Goal: Check status: Check status

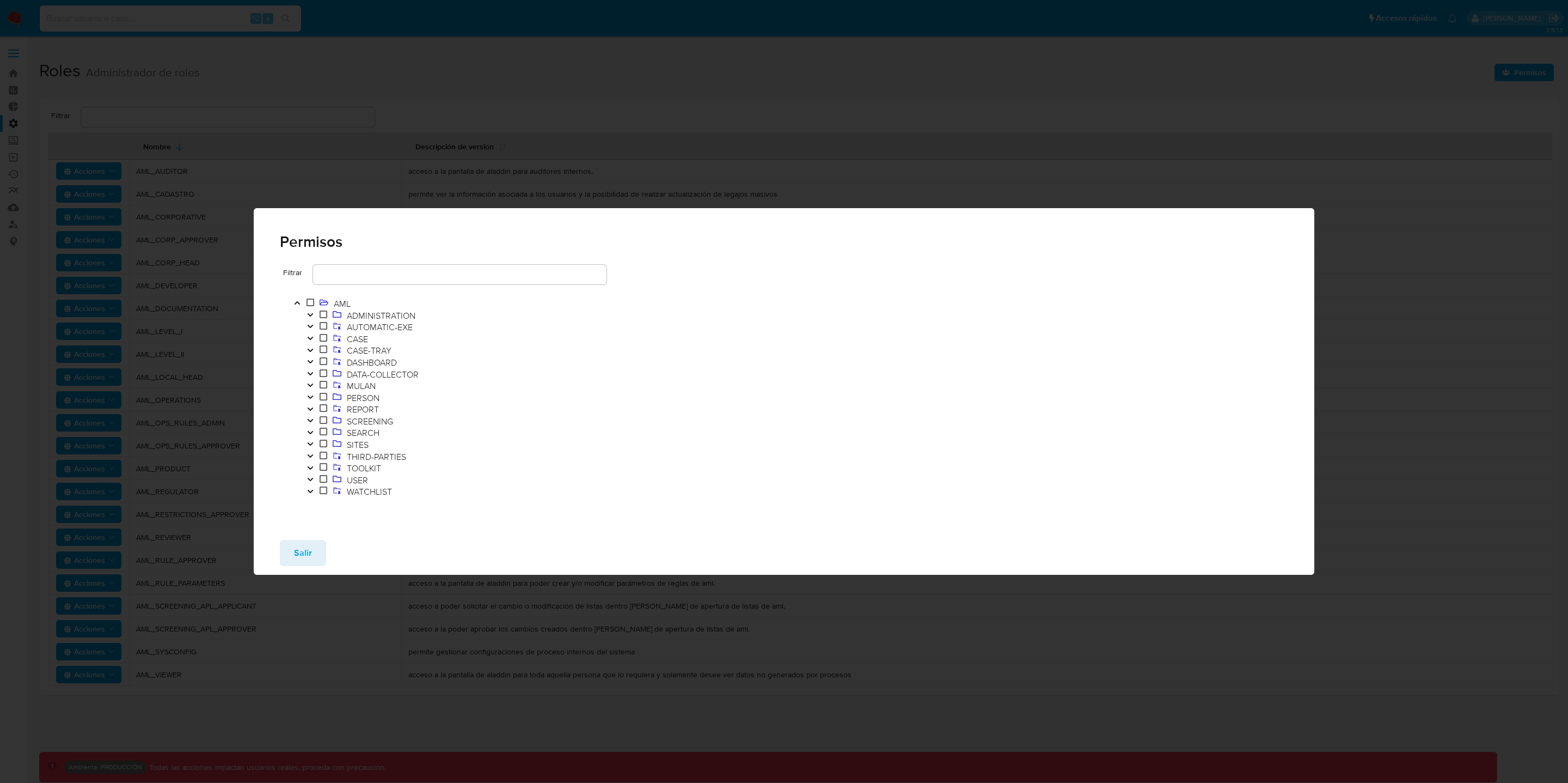
click at [321, 548] on button "Salir" at bounding box center [303, 553] width 46 height 26
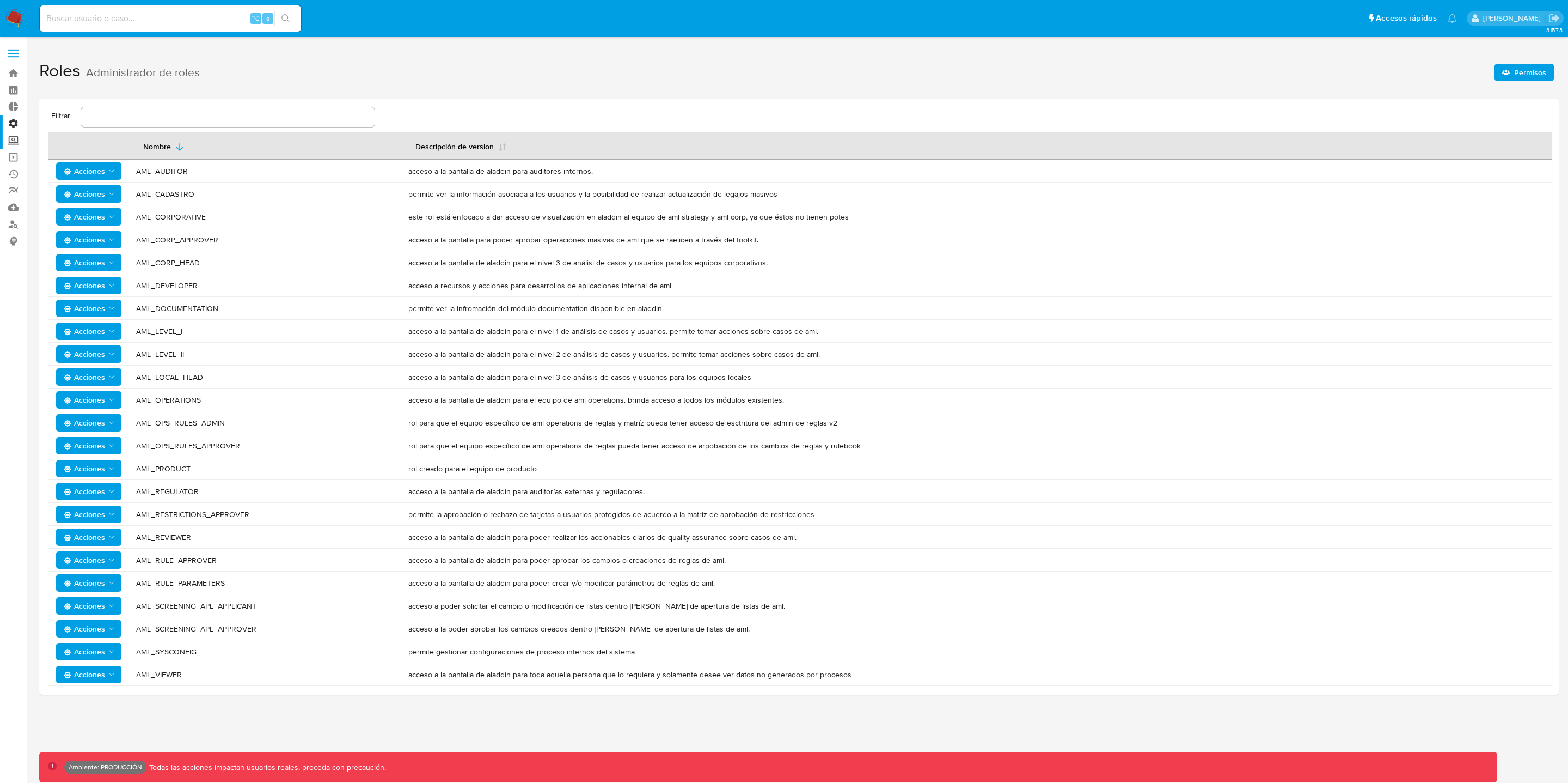
click at [13, 141] on label "Screening" at bounding box center [65, 141] width 129 height 17
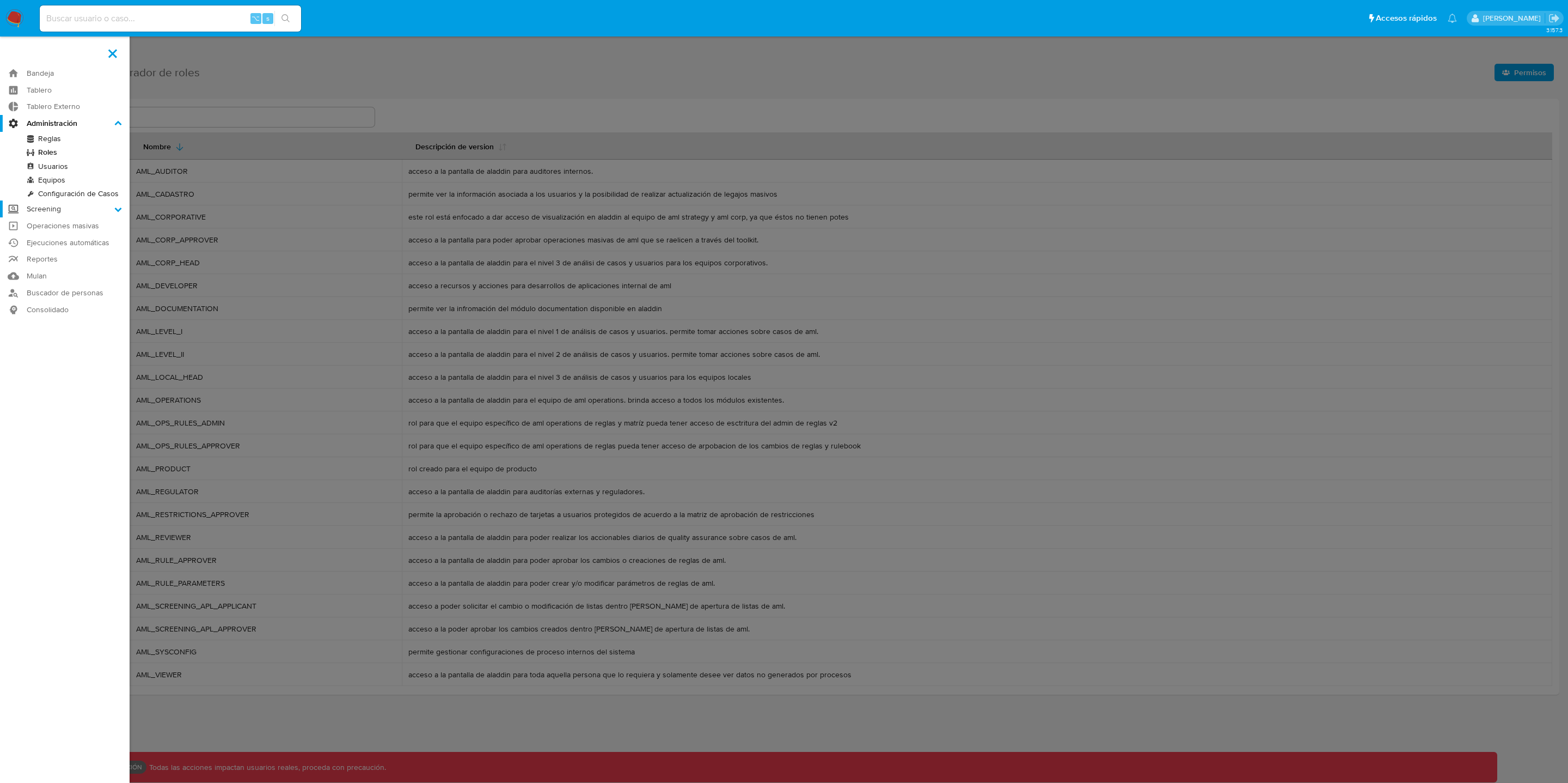
click at [0, 0] on input "Screening" at bounding box center [0, 0] width 0 height 0
click at [57, 208] on link "Herramientas" at bounding box center [65, 210] width 129 height 14
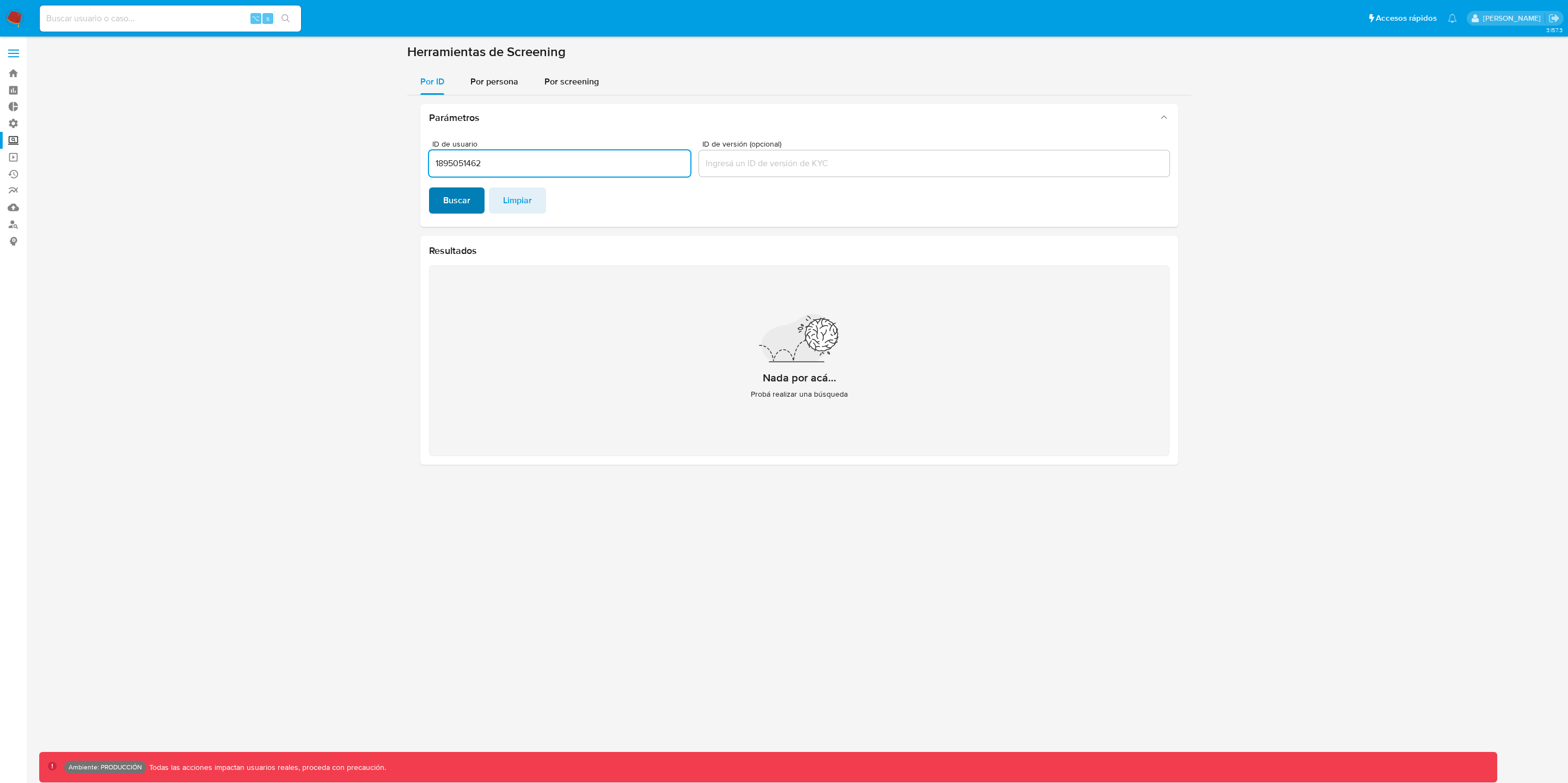
type input "1895051462"
click at [469, 202] on button "Buscar" at bounding box center [456, 201] width 55 height 26
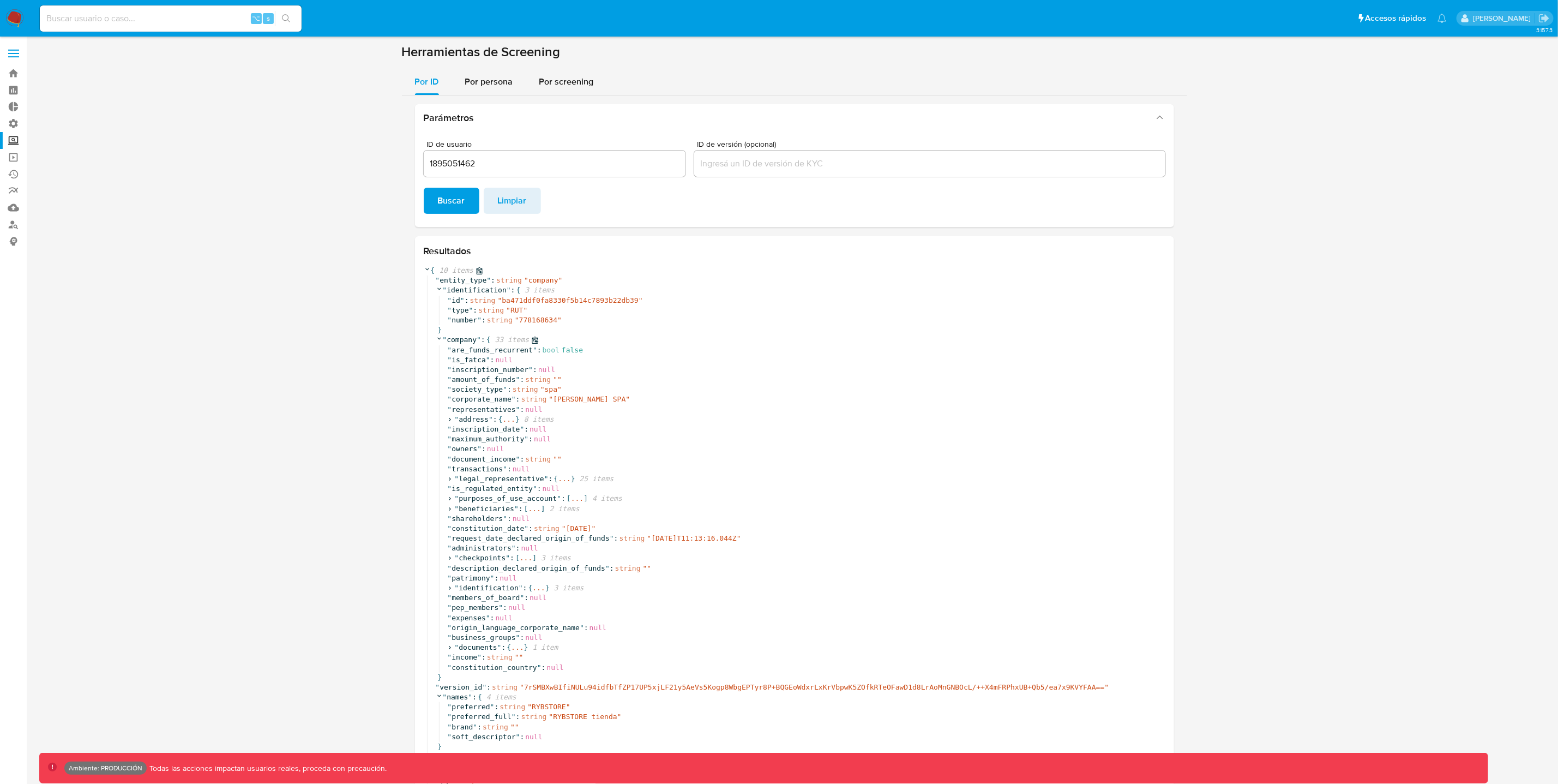
click at [440, 338] on icon at bounding box center [440, 339] width 7 height 7
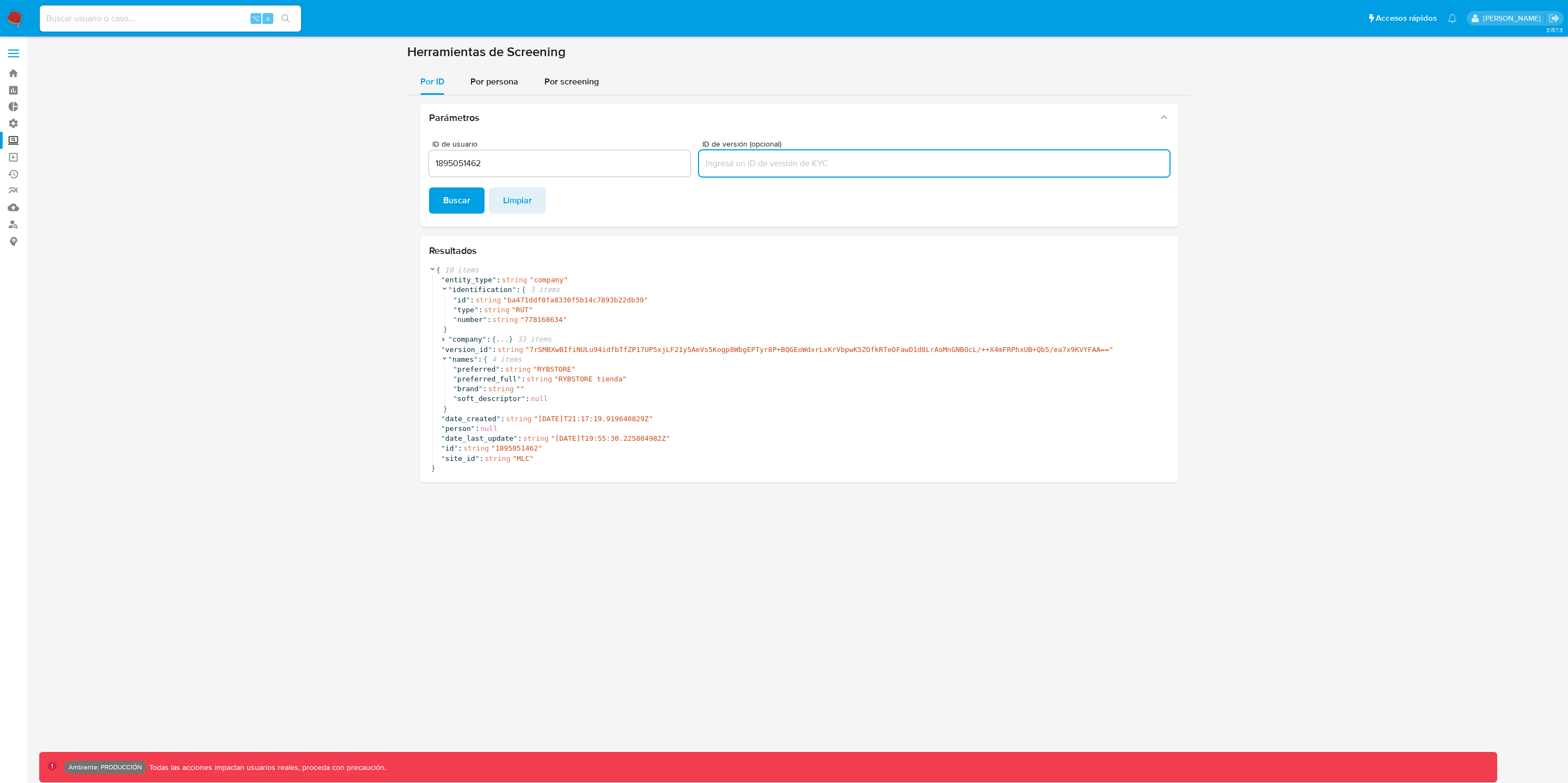
click at [748, 161] on input "ID de versión (opcional)" at bounding box center [934, 163] width 470 height 14
click at [445, 198] on span "Buscar" at bounding box center [456, 201] width 27 height 24
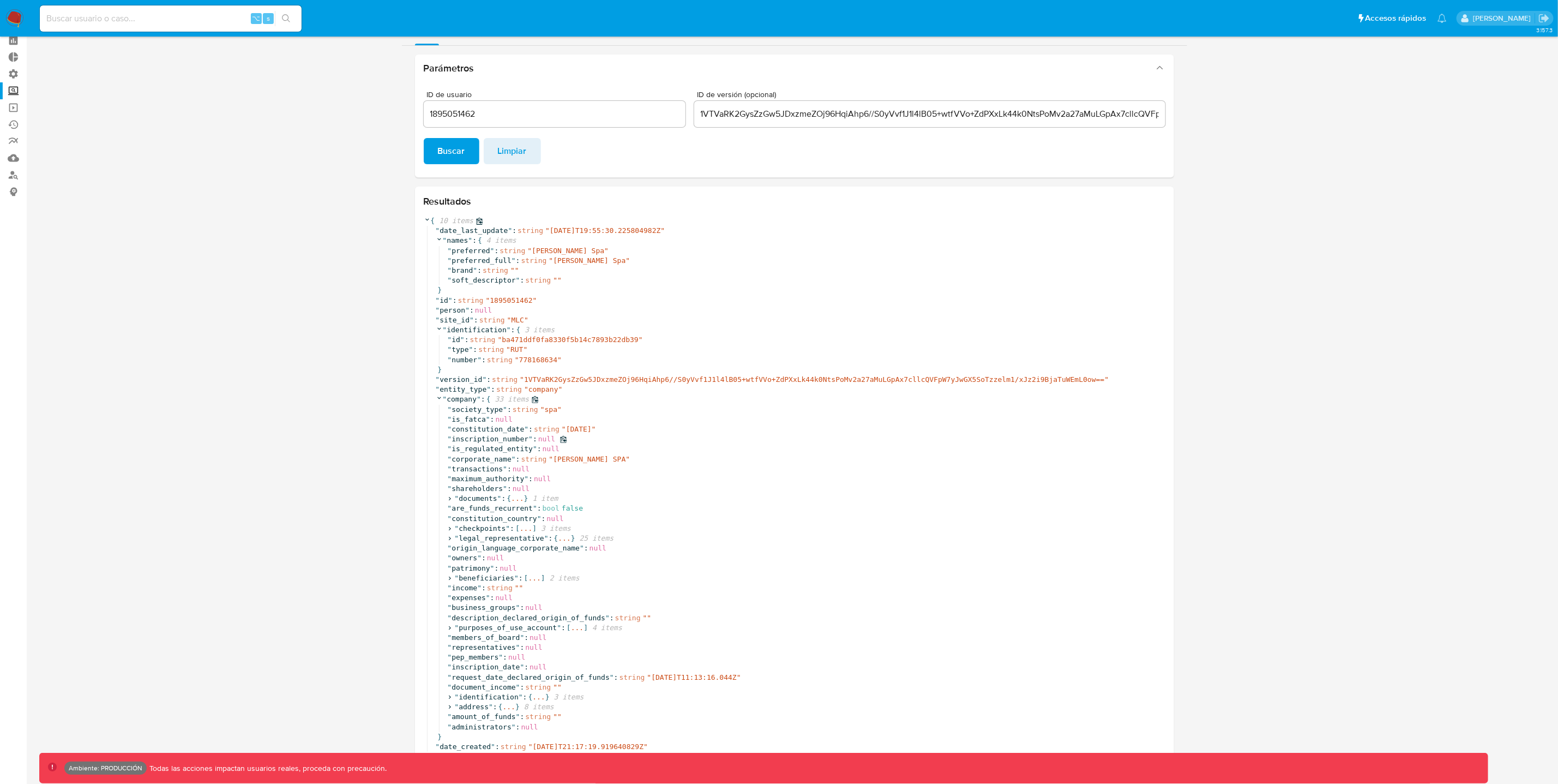
scroll to position [53, 0]
click at [697, 108] on input "1VTVaRK2GysZzGw5JDxzmeZOj96HqiAhp6//S0yVvf1J1l4lB05+wtfVVo+ZdPXxLk44k0NtsPoMv2a…" at bounding box center [929, 111] width 471 height 14
drag, startPoint x: 697, startPoint y: 108, endPoint x: 1570, endPoint y: 188, distance: 876.7
click at [1558, 188] on html "Pausado Ver notificaciones ⌥ s Accesos rápidos Presiona las siguientes teclas p…" at bounding box center [779, 366] width 1558 height 836
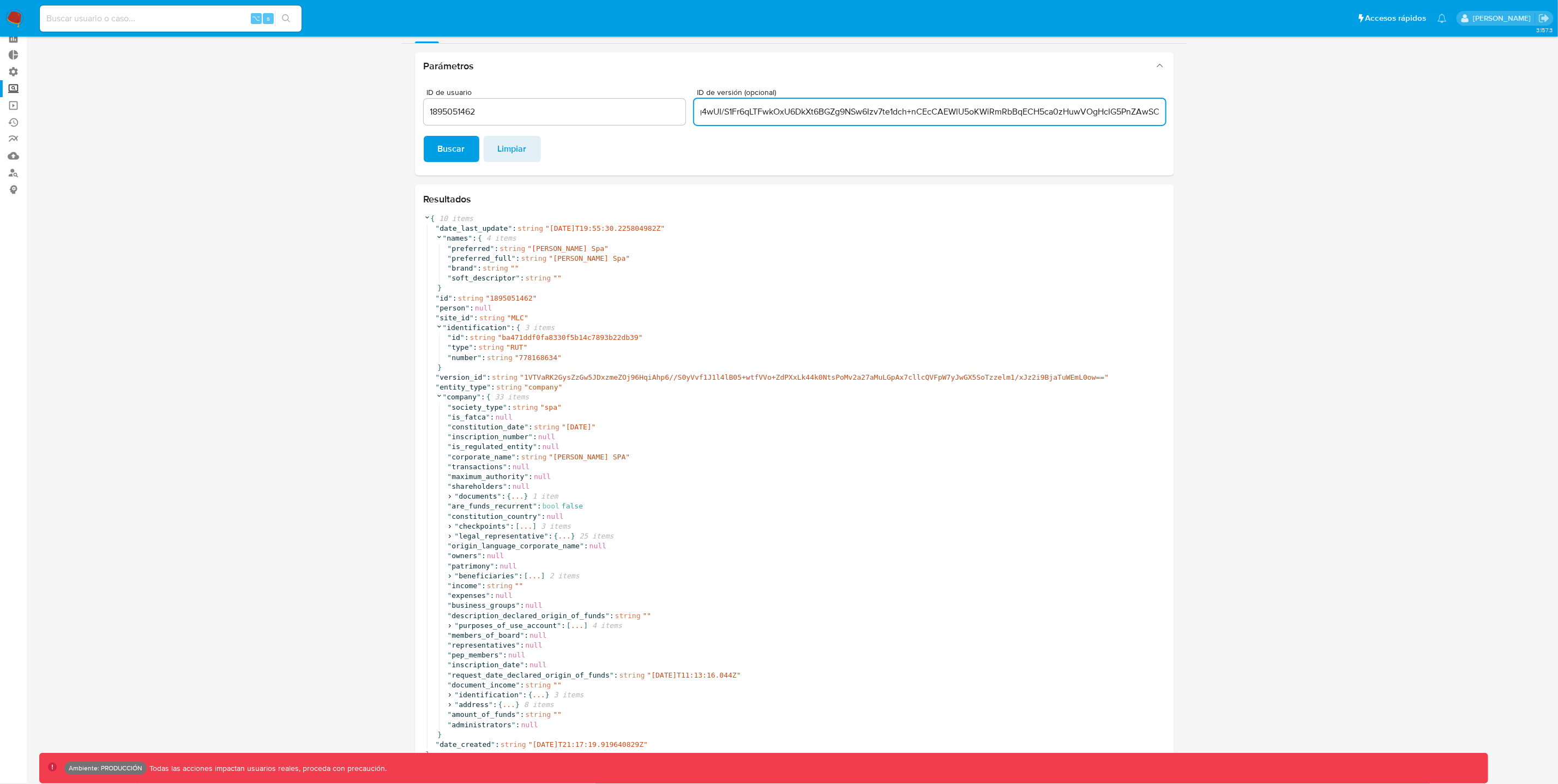
scroll to position [0, 194]
click at [448, 154] on span "Buscar" at bounding box center [451, 149] width 27 height 24
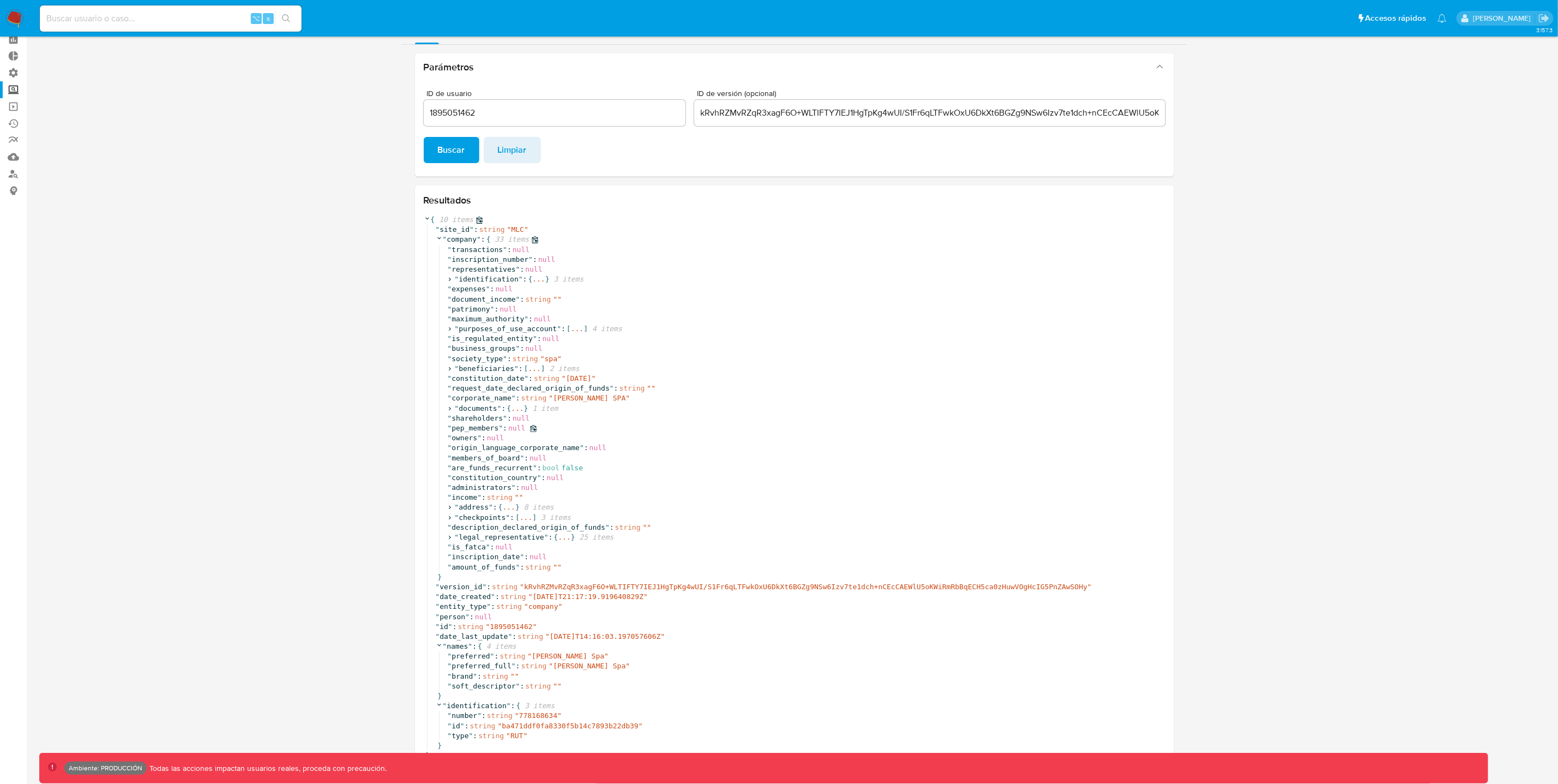
scroll to position [53, 0]
click at [700, 111] on input "kRvhRZMvRZqR3xagF6O+WLTIFTY7IEJ1HgTpKg4wUI/S1Fr6qLTFwkOxU6DkXt6BGZg9NSw6Izv7te1…" at bounding box center [929, 111] width 471 height 14
drag, startPoint x: 700, startPoint y: 109, endPoint x: 1452, endPoint y: 143, distance: 752.8
click at [1452, 143] on section at bounding box center [794, 384] width 1511 height 785
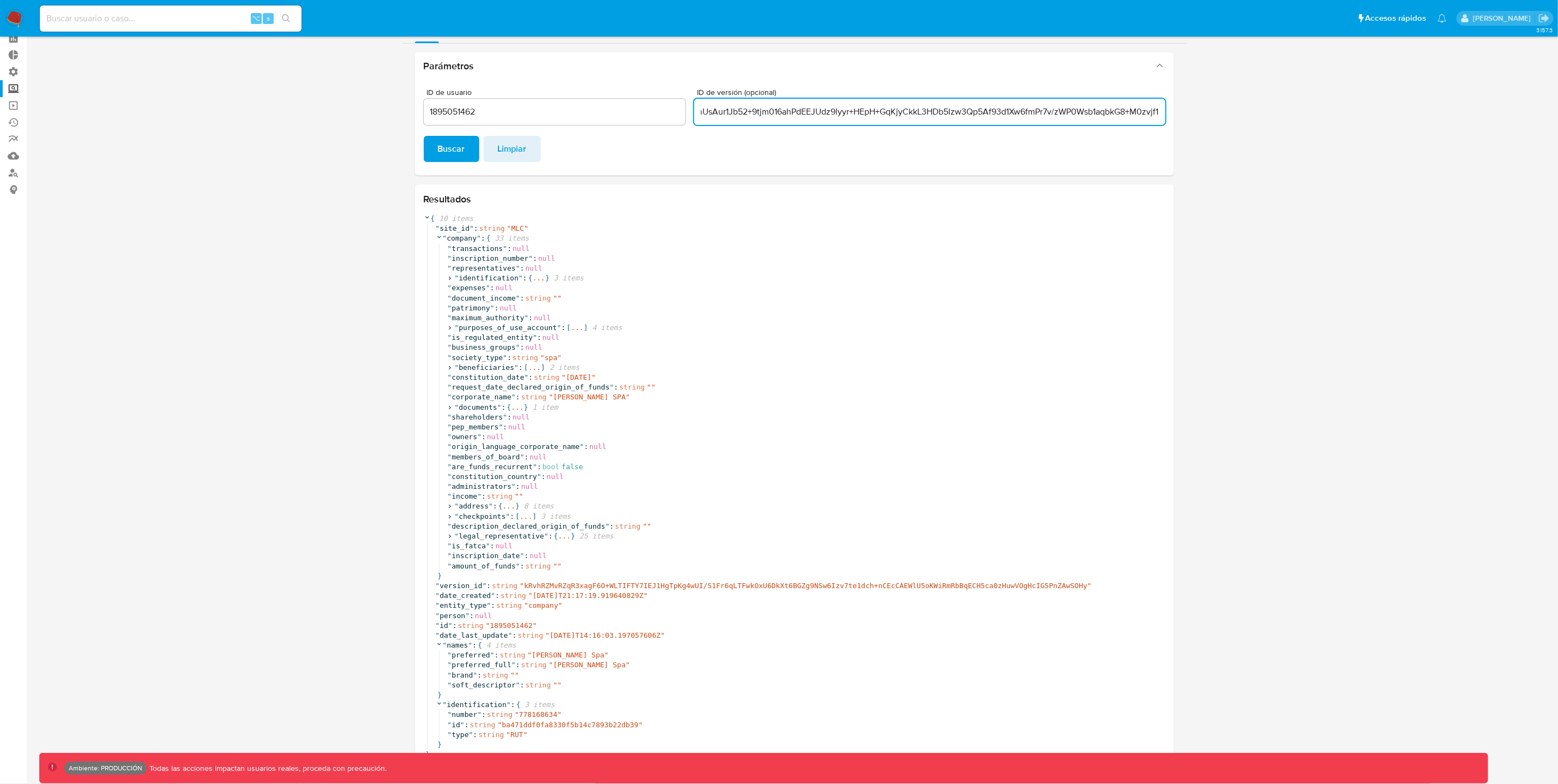
scroll to position [0, 156]
type input "tnZff/ncBzenZku3jPWhXXQhMJPiwtxpgnUsAur1Jb52+9tjm016ahPdEEJUdz9lyyr+HEpH+GqKjyC…"
click at [450, 154] on span "Buscar" at bounding box center [451, 149] width 27 height 24
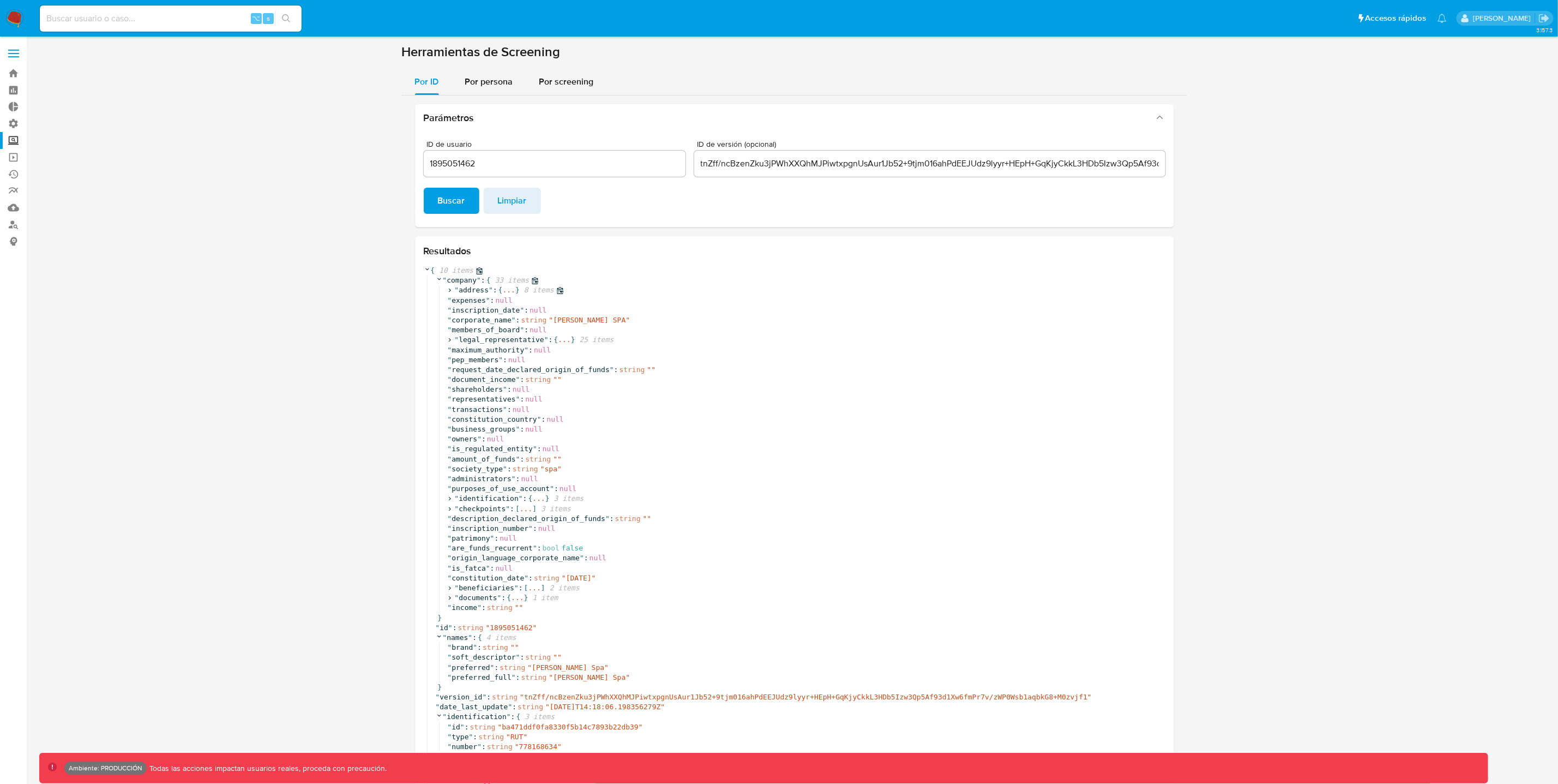
click at [450, 293] on icon at bounding box center [450, 291] width 7 height 7
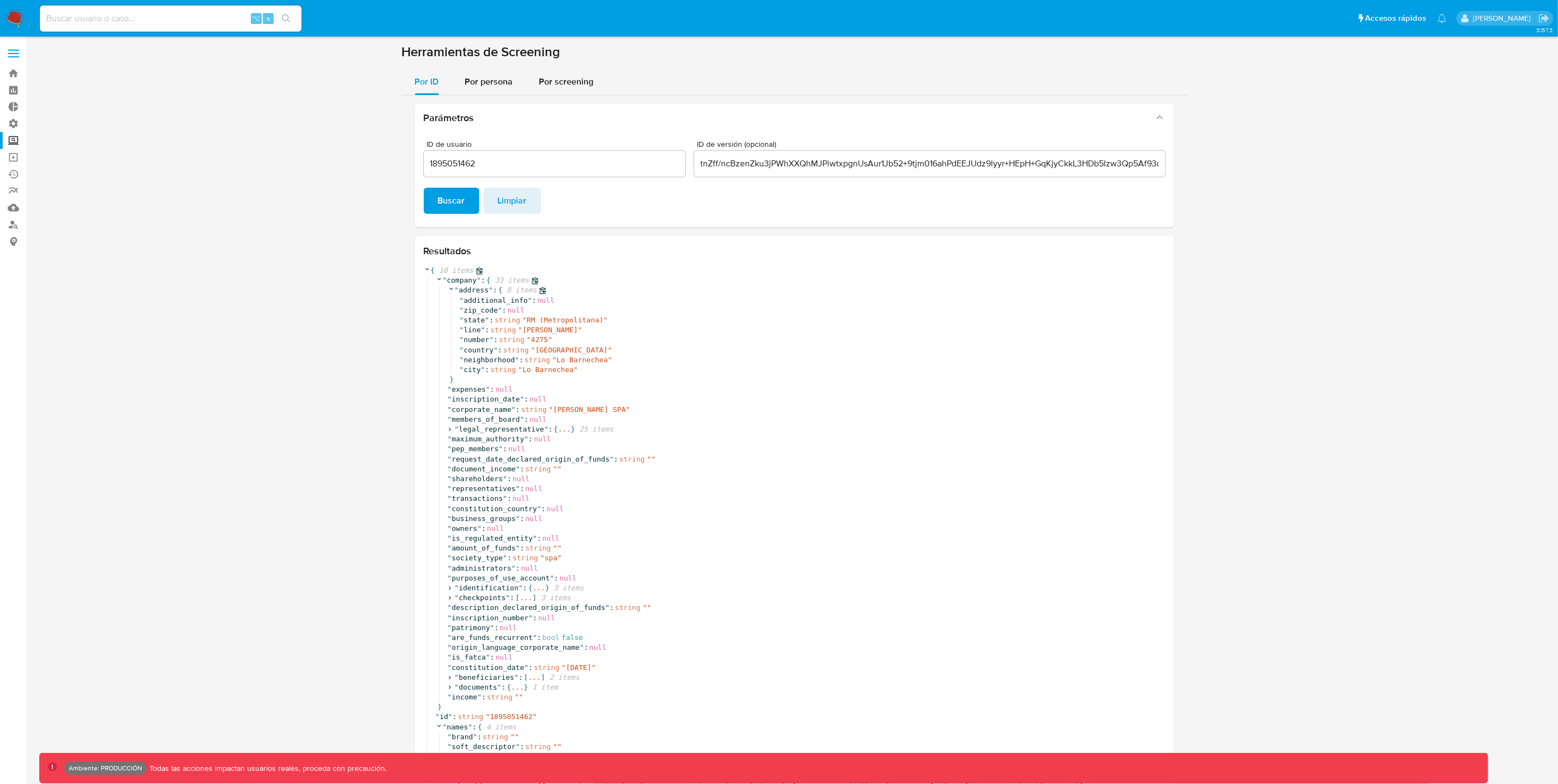
click at [450, 293] on span at bounding box center [452, 290] width 7 height 10
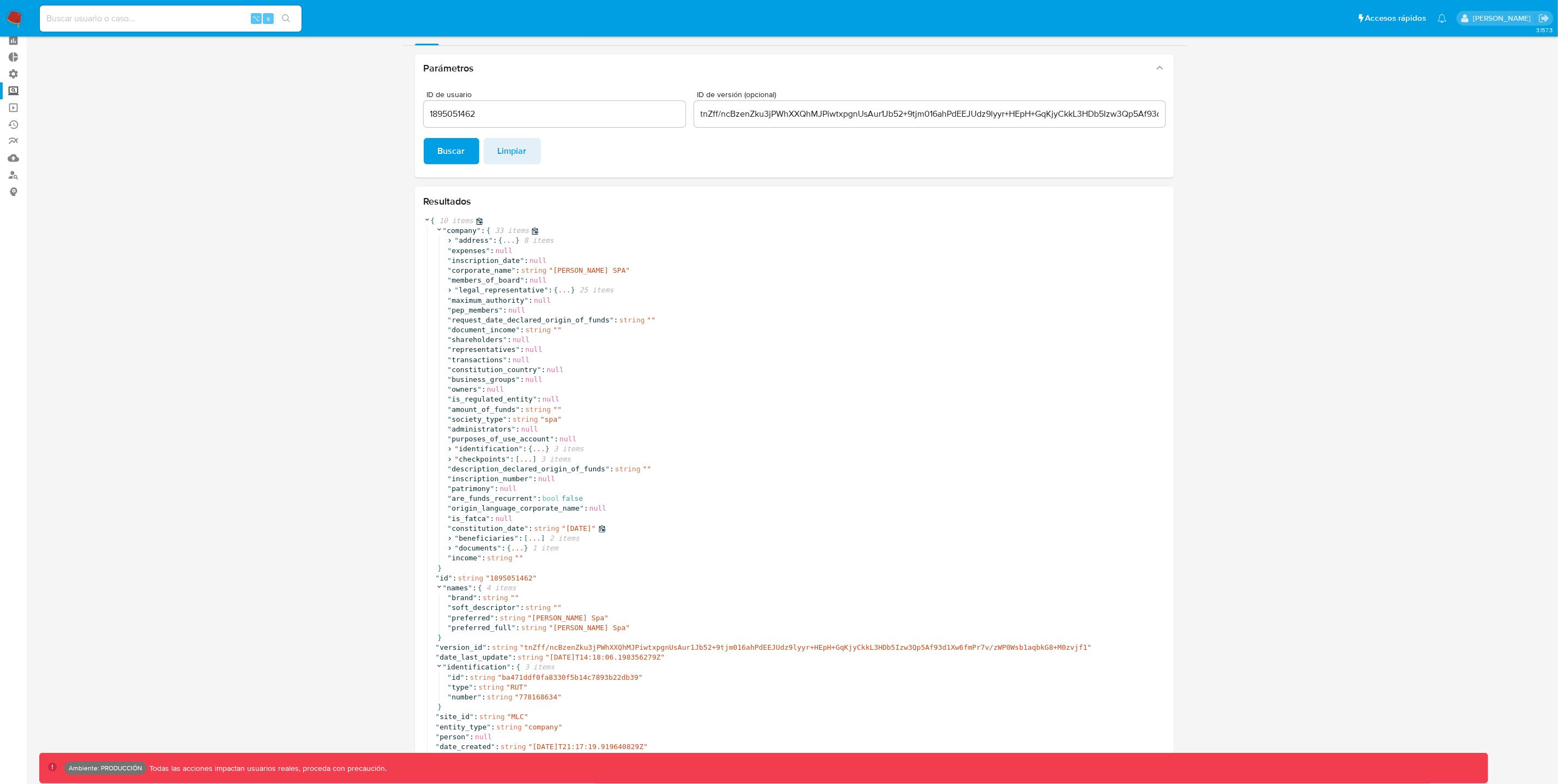
scroll to position [49, 0]
click at [561, 118] on input "1895051462" at bounding box center [555, 114] width 262 height 14
type input "1777623380"
click at [442, 145] on span "Buscar" at bounding box center [451, 152] width 27 height 24
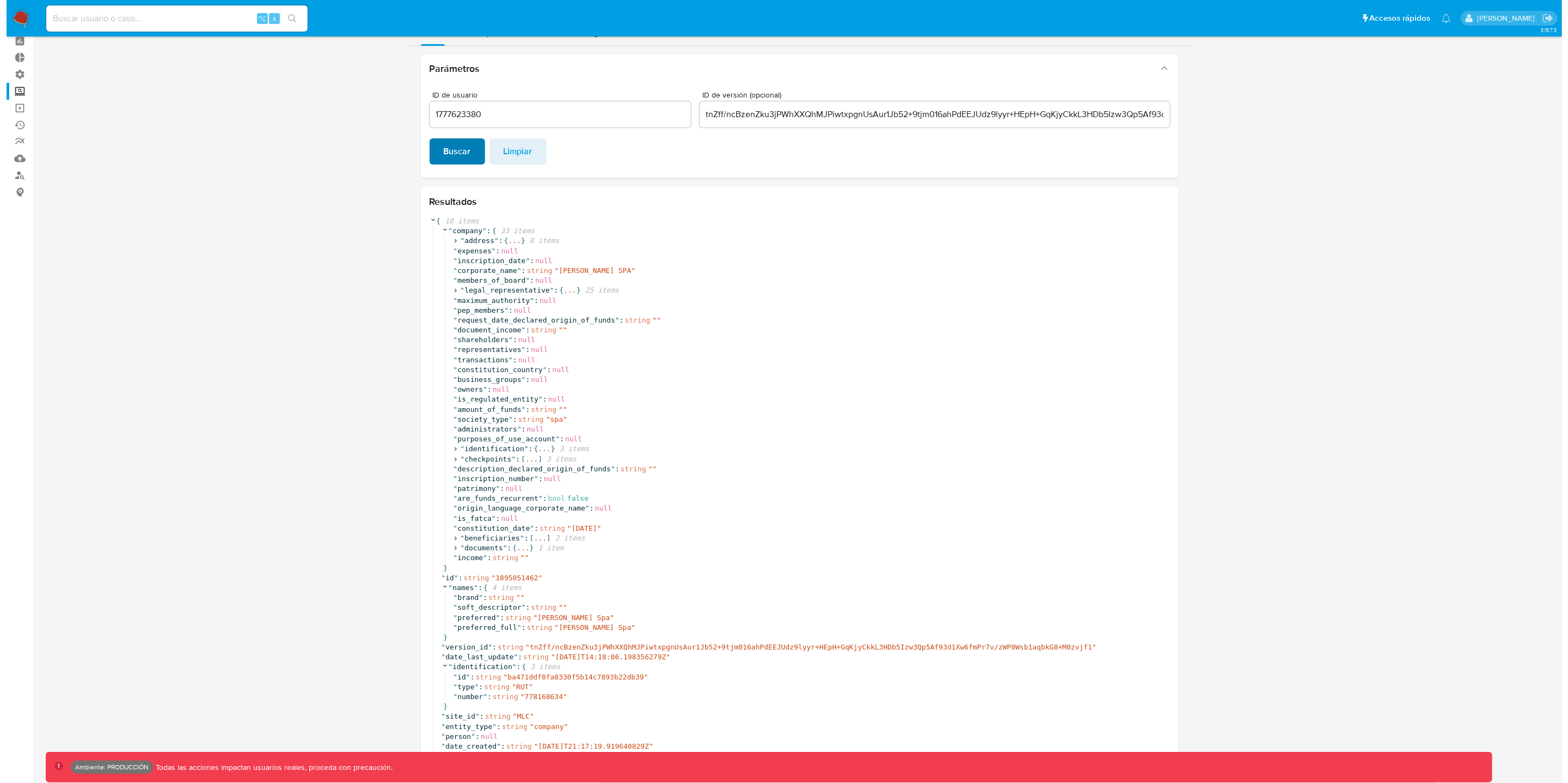
scroll to position [0, 0]
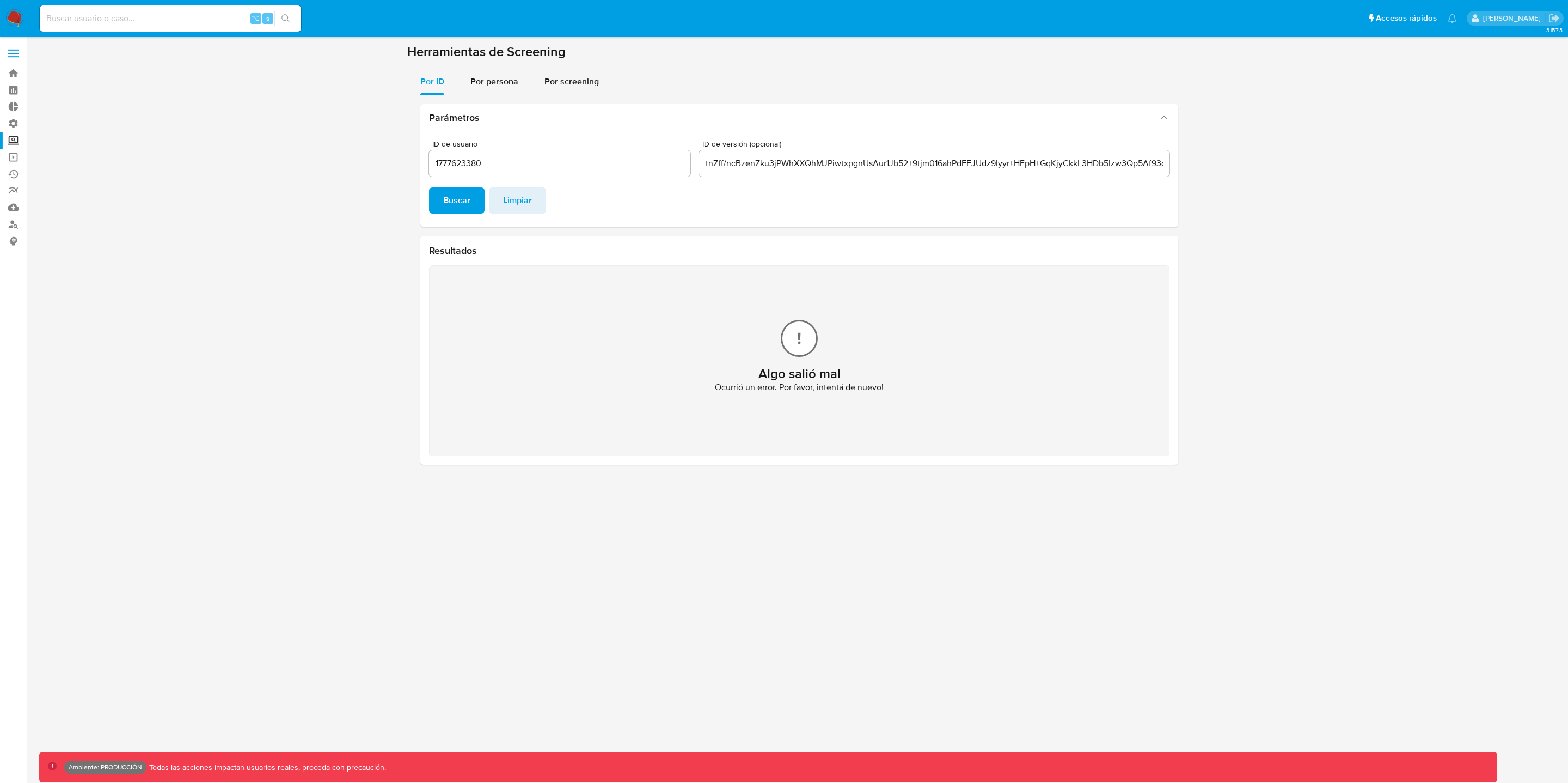
click at [703, 167] on input "tnZff/ncBzenZku3jPWhXXQhMJPiwtxpgnUsAur1Jb52+9tjm016ahPdEEJUdz9lyyr+HEpH+GqKjyC…" at bounding box center [934, 163] width 470 height 14
drag, startPoint x: 704, startPoint y: 164, endPoint x: 1343, endPoint y: 160, distance: 639.0
click at [1343, 160] on section at bounding box center [798, 258] width 1520 height 430
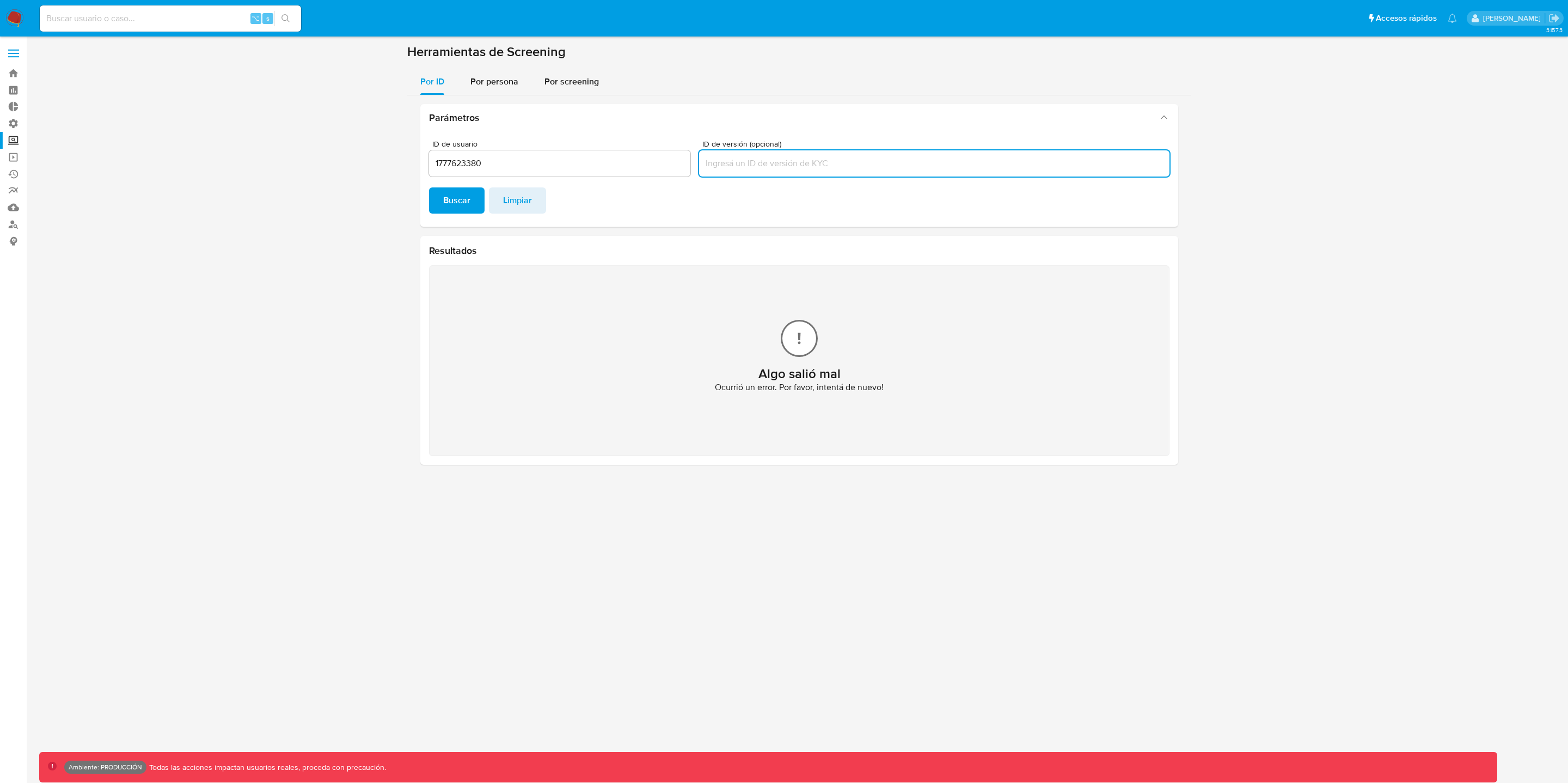
click at [728, 165] on input "ID de versión (opcional)" at bounding box center [934, 163] width 470 height 14
paste input "WHDJWPGtdxpxmTEFT1rxvq3RKAyhB9QpWLILtbjnZUp9dSeybs/NZqfMxweTjQFG90Jmv6HWD0SX8b2…"
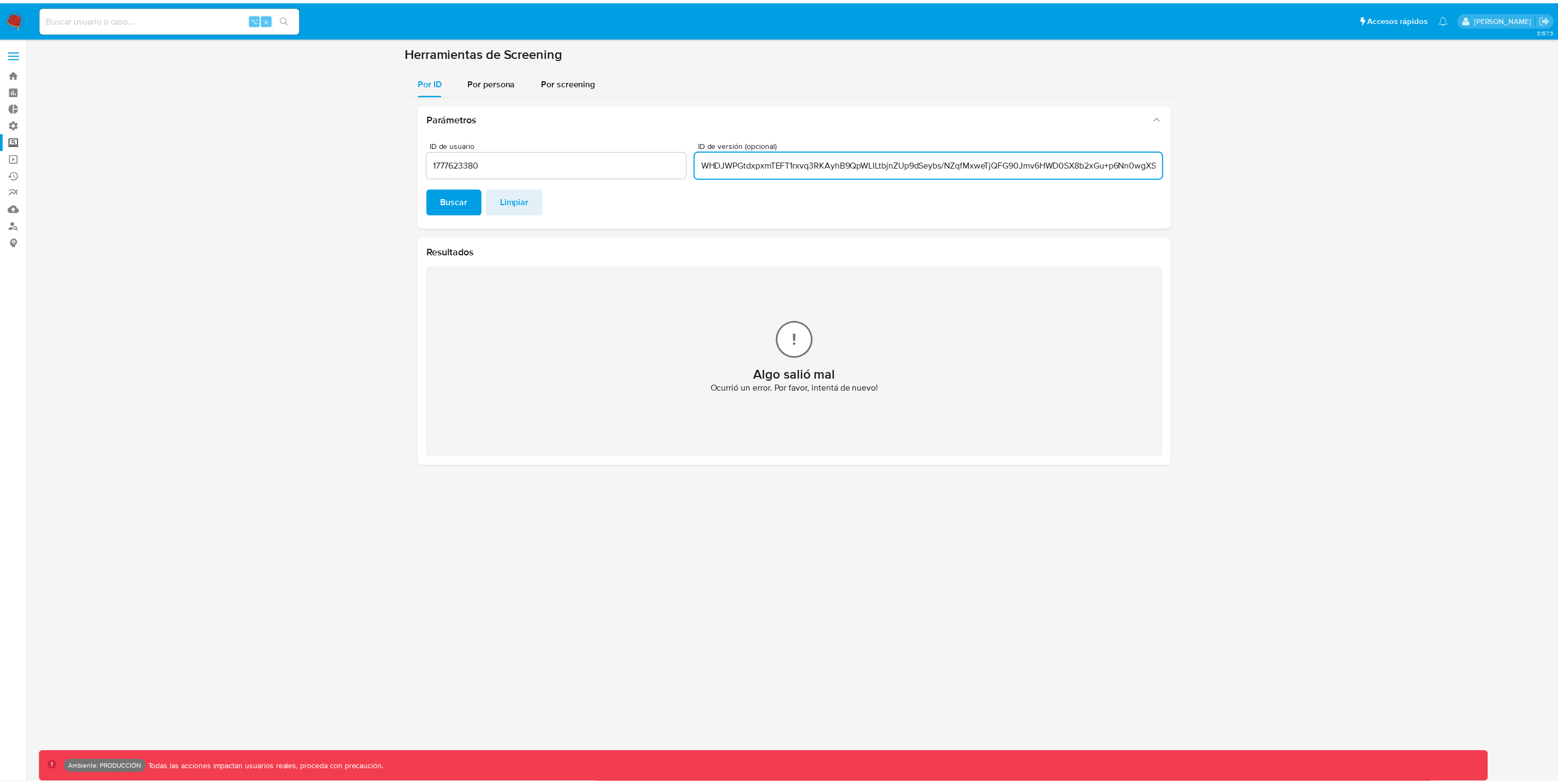
scroll to position [0, 193]
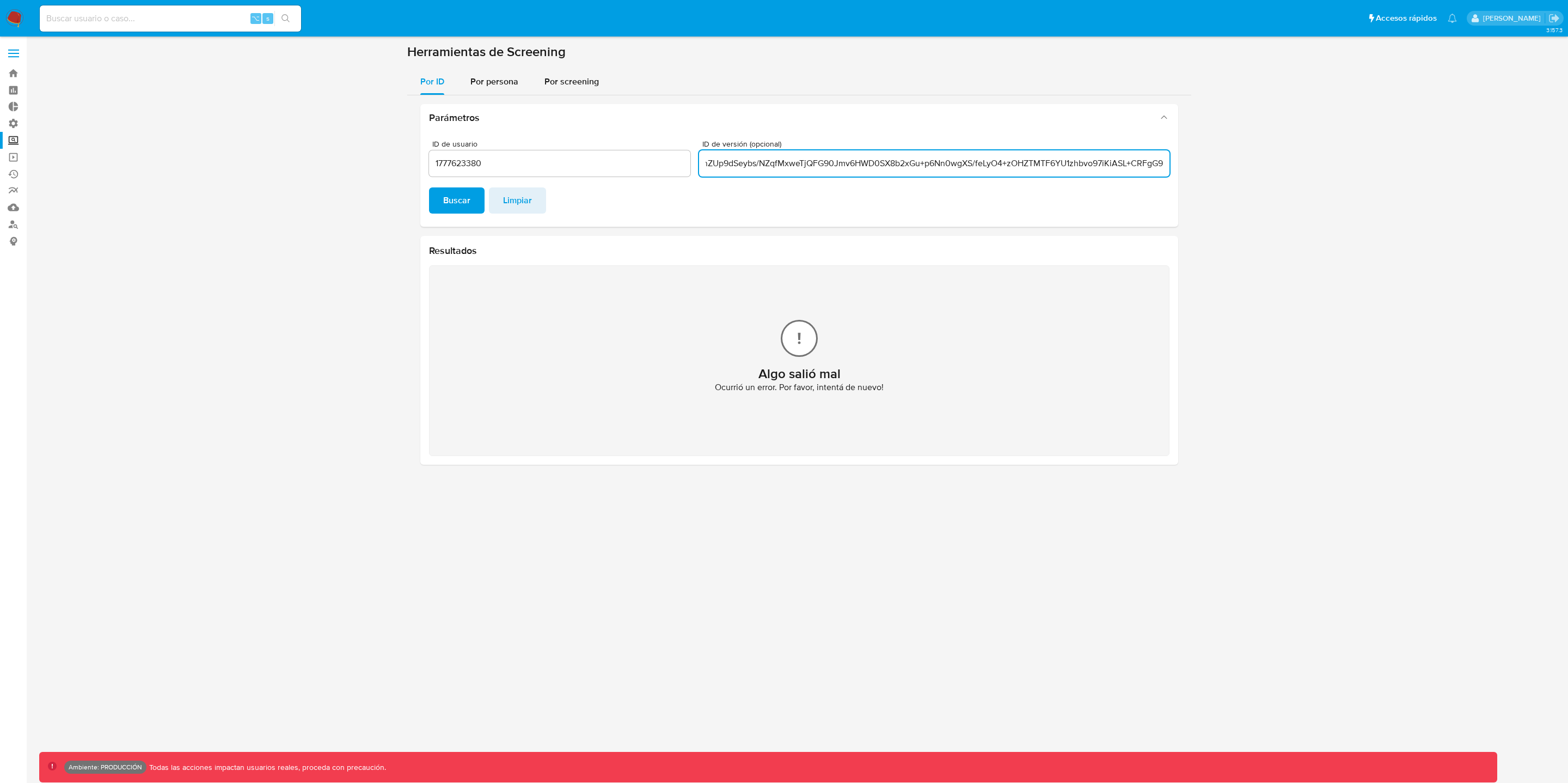
click at [429, 188] on button "Buscar" at bounding box center [456, 201] width 55 height 26
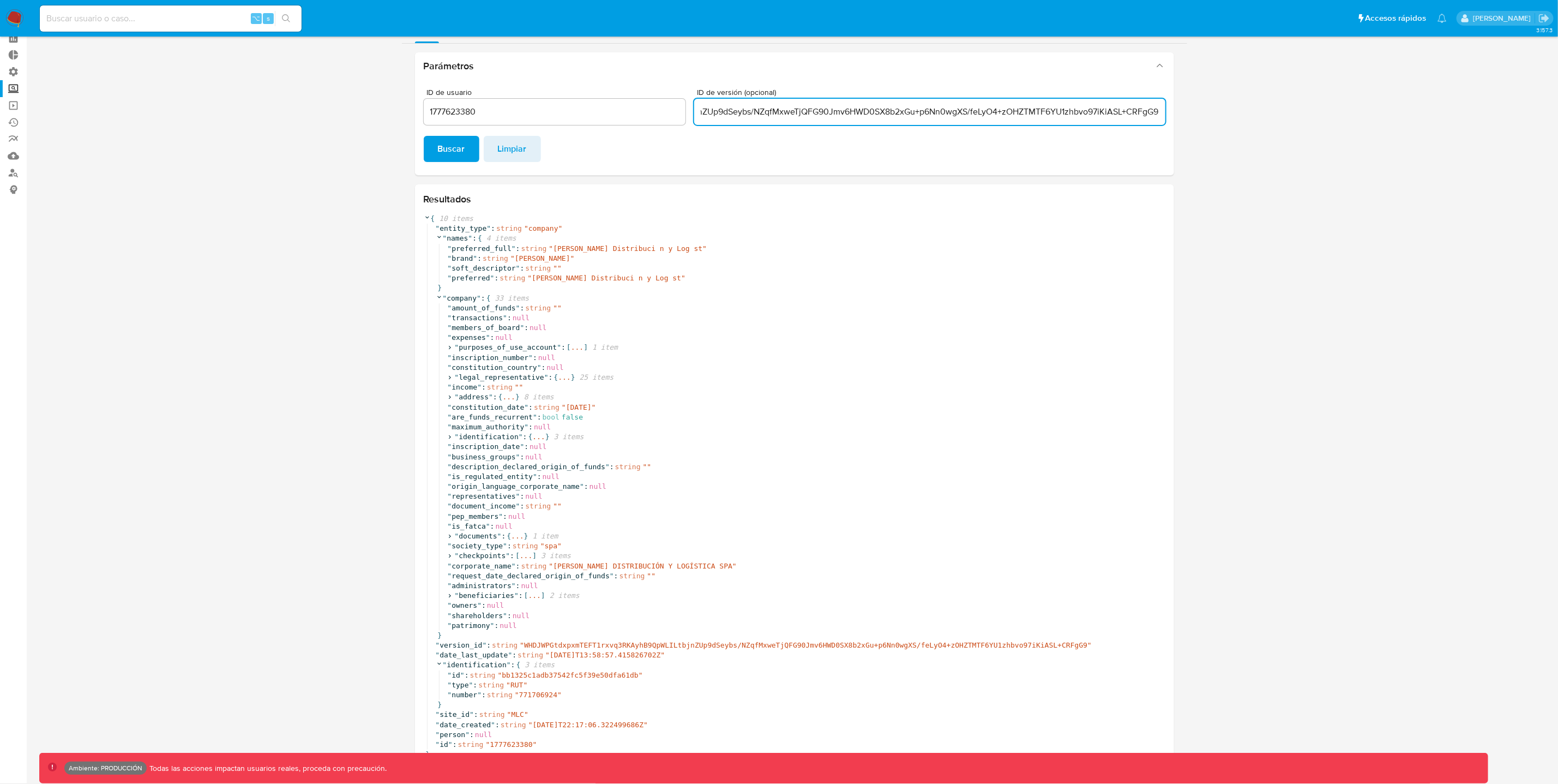
scroll to position [0, 0]
click at [698, 113] on input "WHDJWPGtdxpxmTEFT1rxvq3RKAyhB9QpWLILtbjnZUp9dSeybs/NZqfMxweTjQFG90Jmv6HWD0SX8b2…" at bounding box center [929, 111] width 471 height 14
drag, startPoint x: 700, startPoint y: 111, endPoint x: 1459, endPoint y: 182, distance: 762.3
click at [1459, 182] on section at bounding box center [794, 384] width 1511 height 785
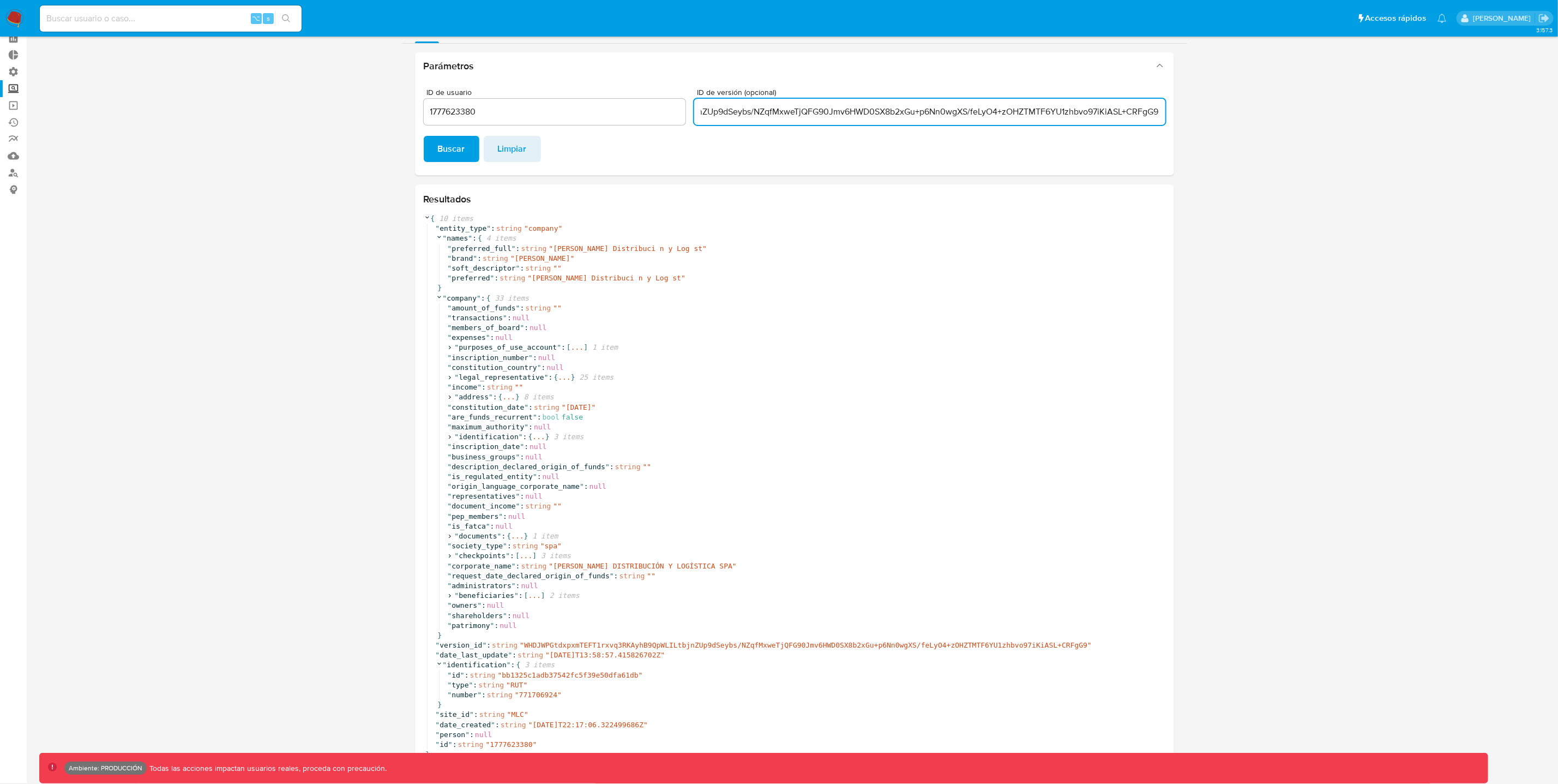
paste input "a+h+IZgkTfo7k6AV130sehX/RD/LhDcxQ1iReq0ujXqkcOD05qckaeCCRA9rNLC+IuiVlt0kE3PLvnZ…"
type input "a+h+IZgkTfo7k6AV130sehX/RD/LhDcxQ1iReq0ujXqkcOD05qckaeCCRA9rNLC+IuiVlt0kE3PLvnZ…"
click at [455, 143] on span "Buscar" at bounding box center [451, 149] width 27 height 24
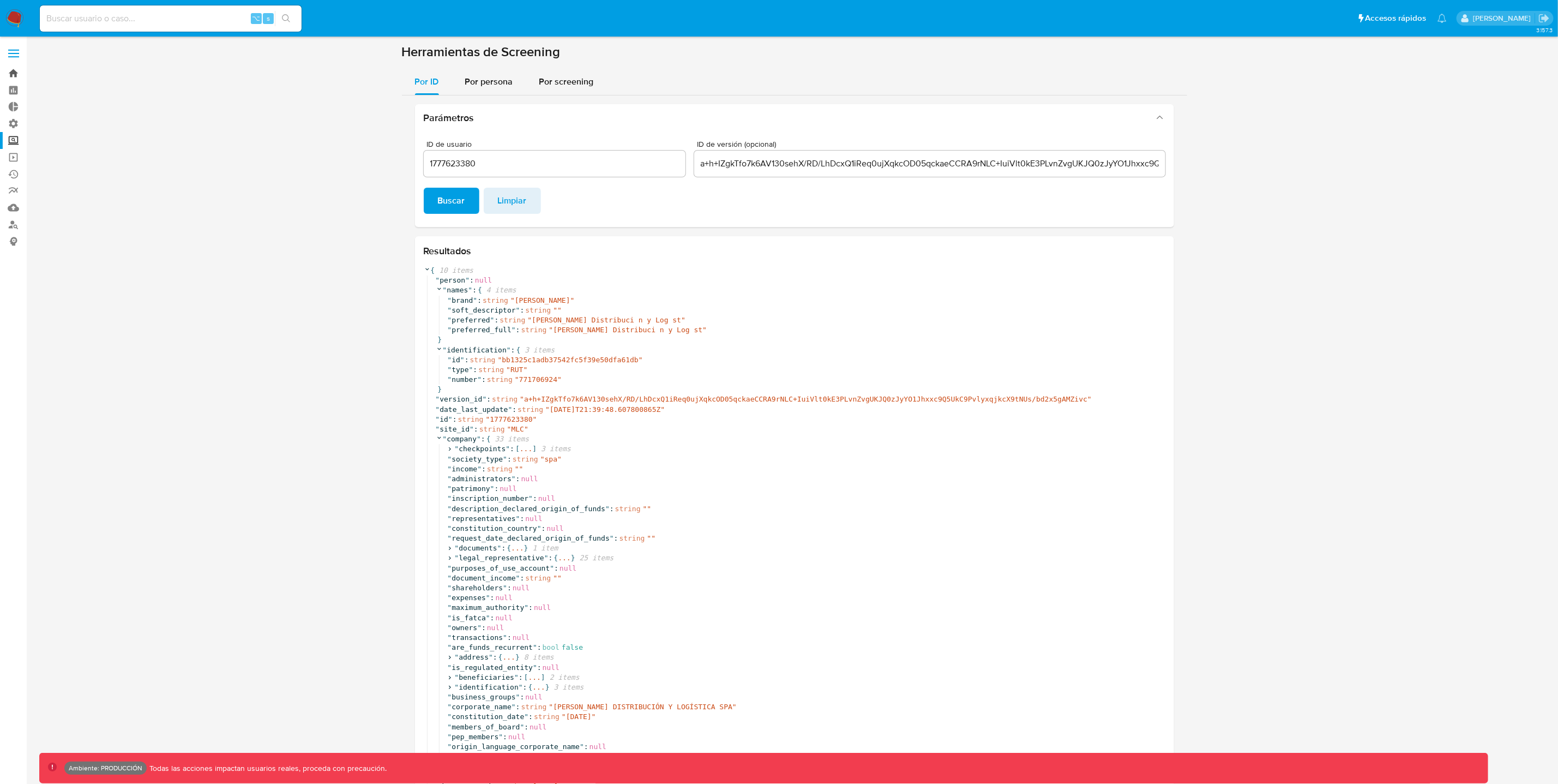
click at [18, 72] on link "Bandeja" at bounding box center [65, 73] width 130 height 17
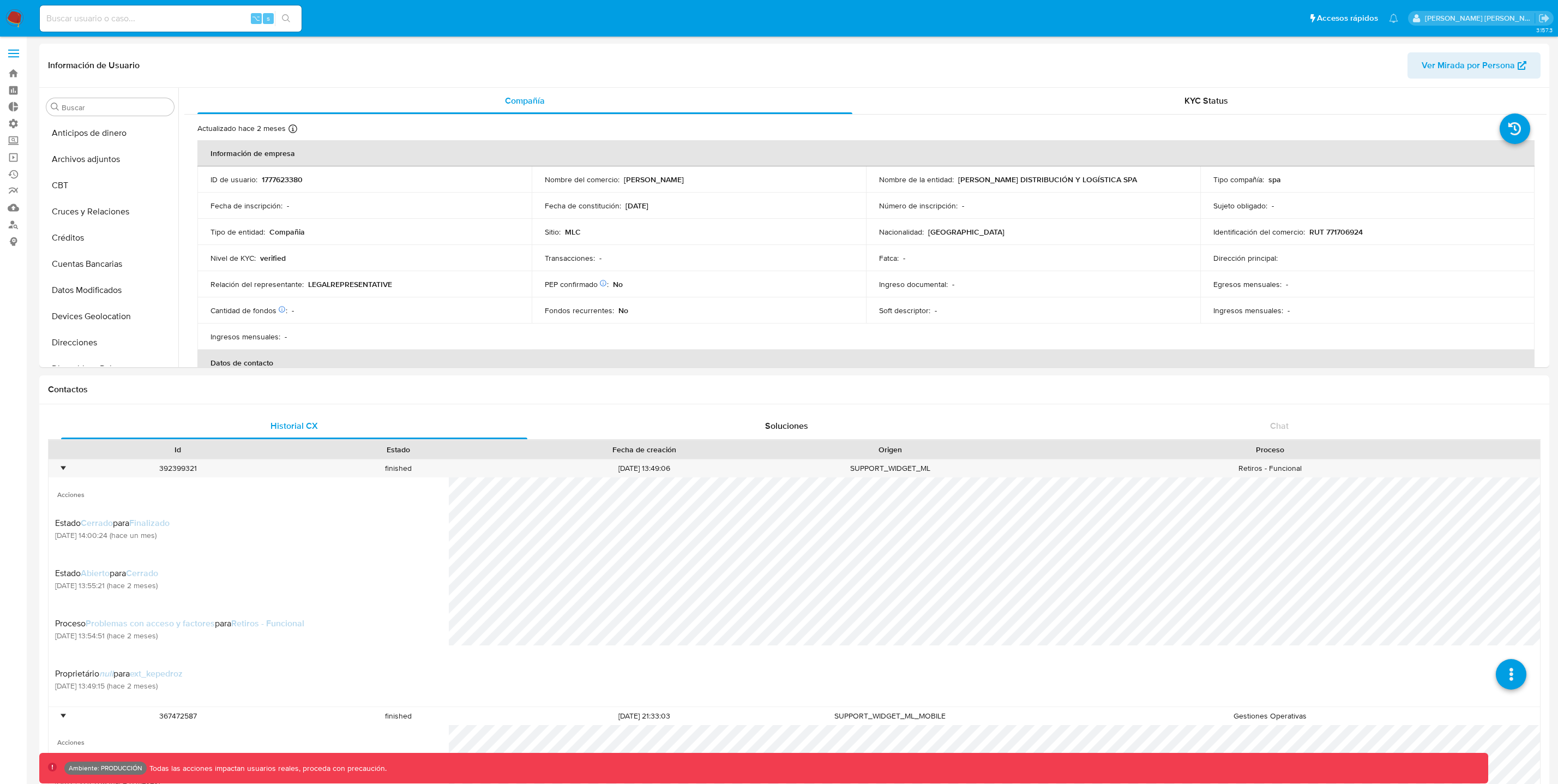
select select "10"
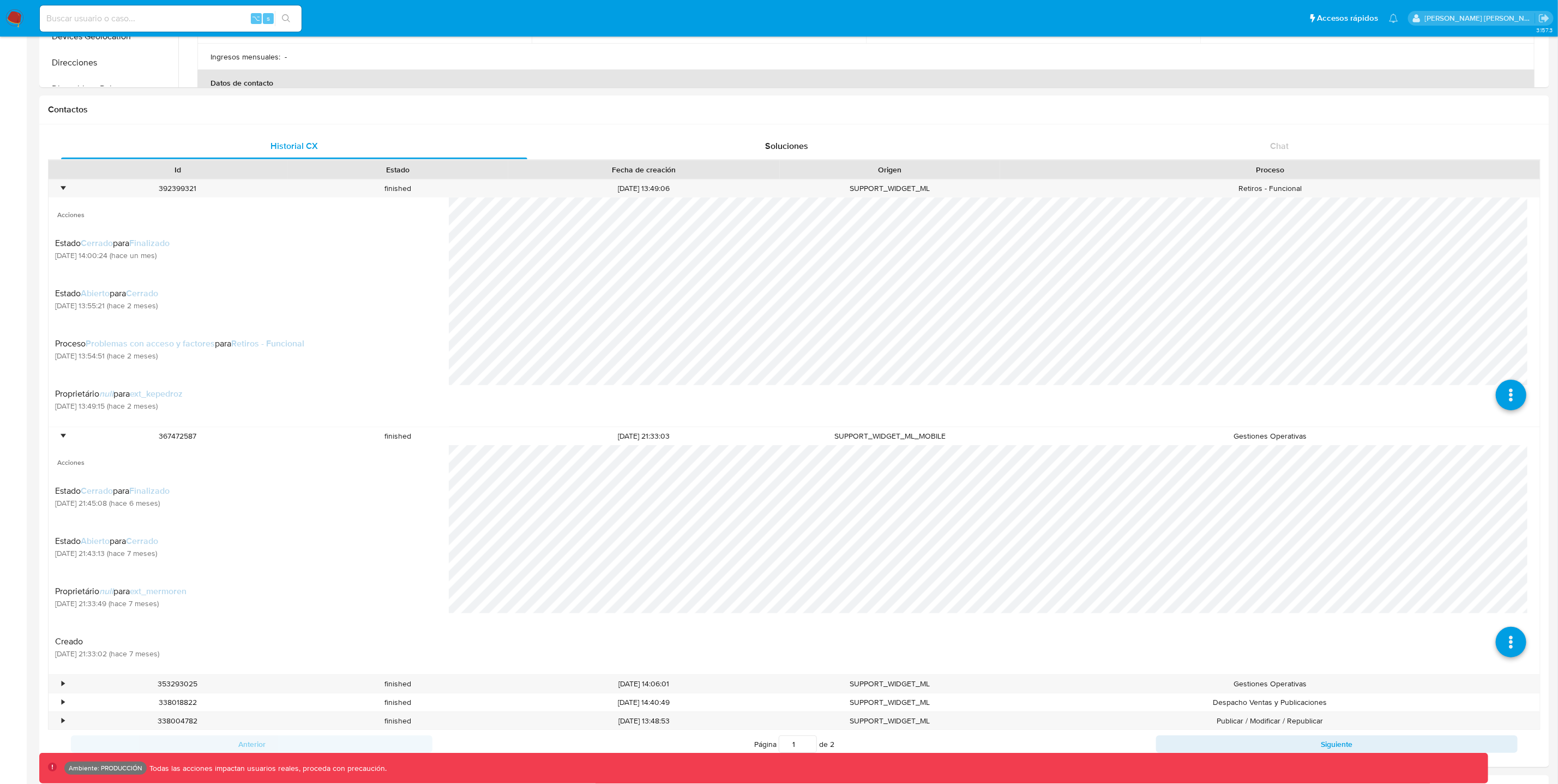
scroll to position [460, 0]
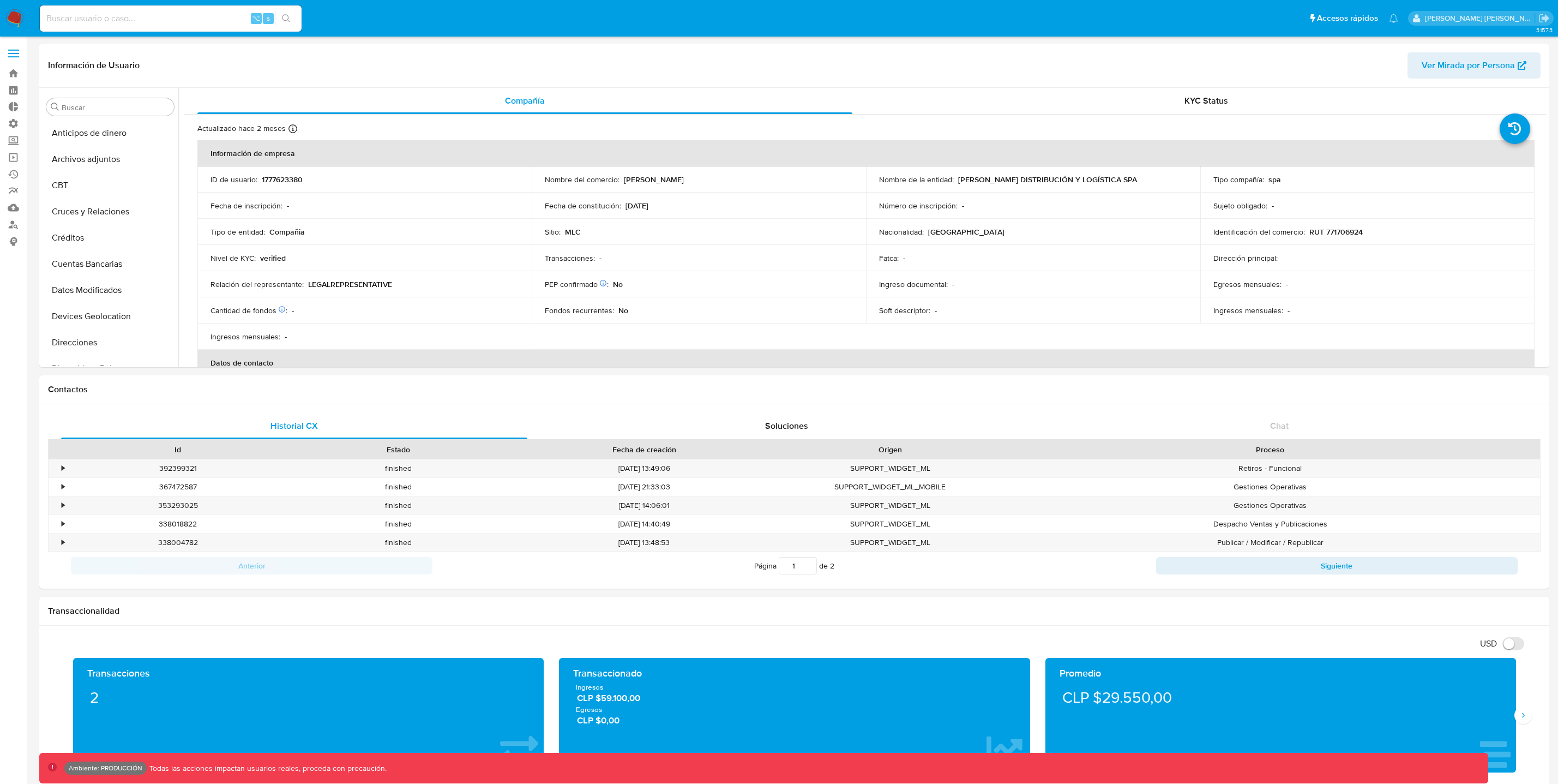
select select "10"
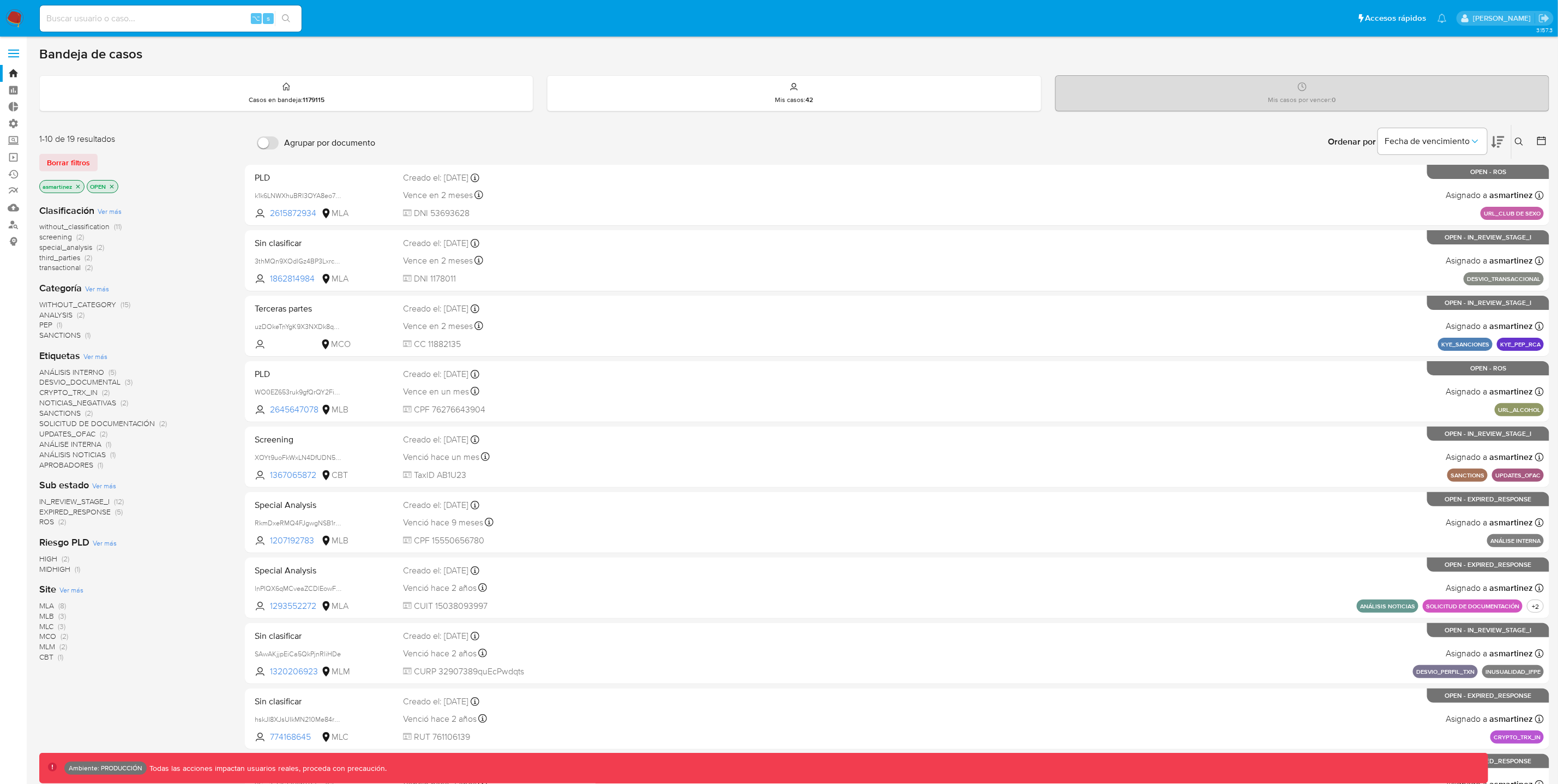
click at [166, 14] on input at bounding box center [170, 18] width 262 height 14
paste input "SELECT * FROM `meli-bi-data.WHOWNER.LK_REG_ACCOUNT_REGISTRY` where CUS_CUST_ID …"
type input "SELECT * FROM `meli-bi-data.WHOWNER.LK_REG_ACCOUNT_REGISTRY` where CUS_CUST_ID …"
click at [106, 25] on input at bounding box center [170, 18] width 262 height 14
paste input "1777623380"
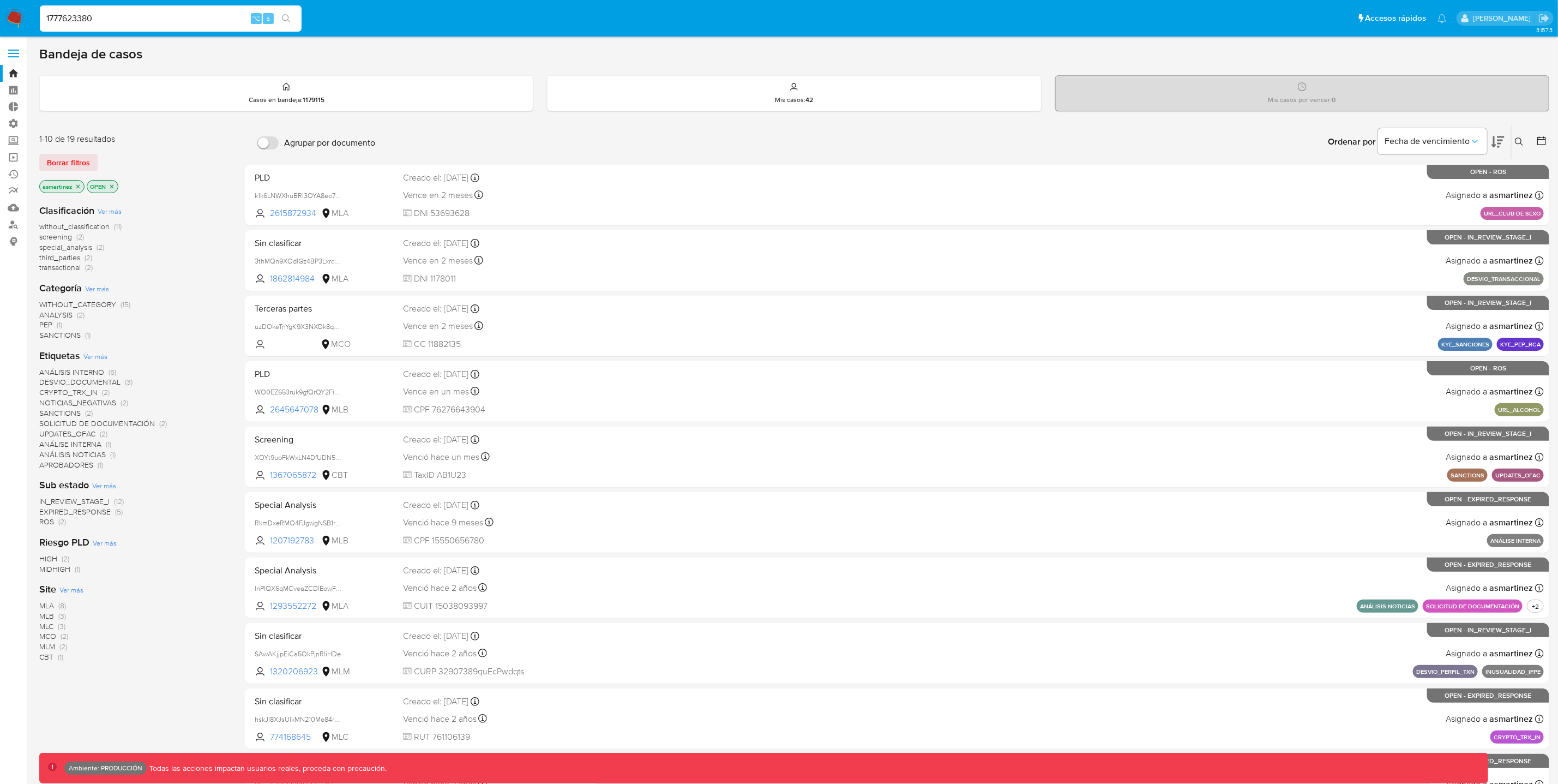
type input "1777623380"
click at [288, 21] on icon "search-icon" at bounding box center [286, 18] width 8 height 8
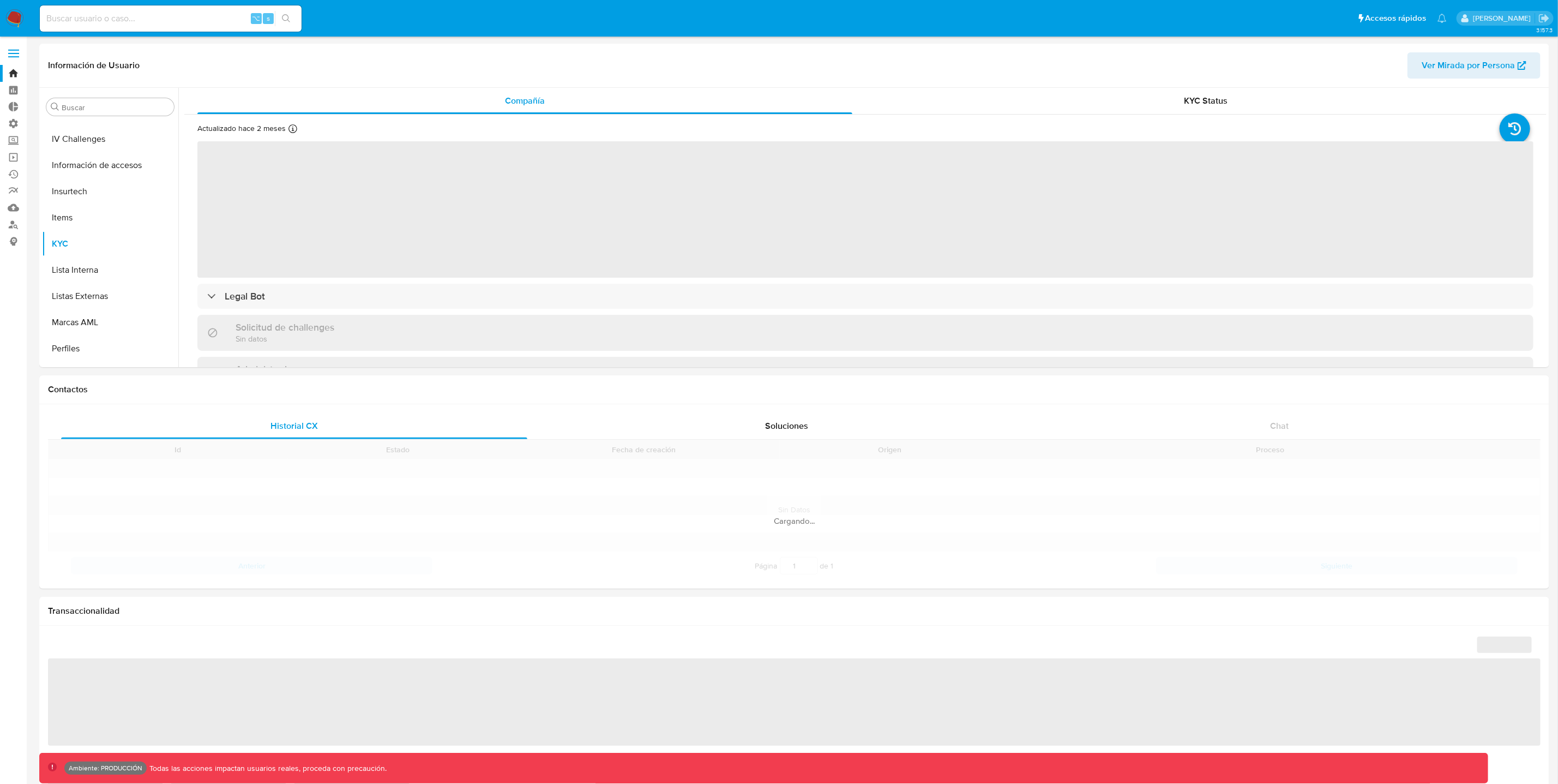
scroll to position [460, 0]
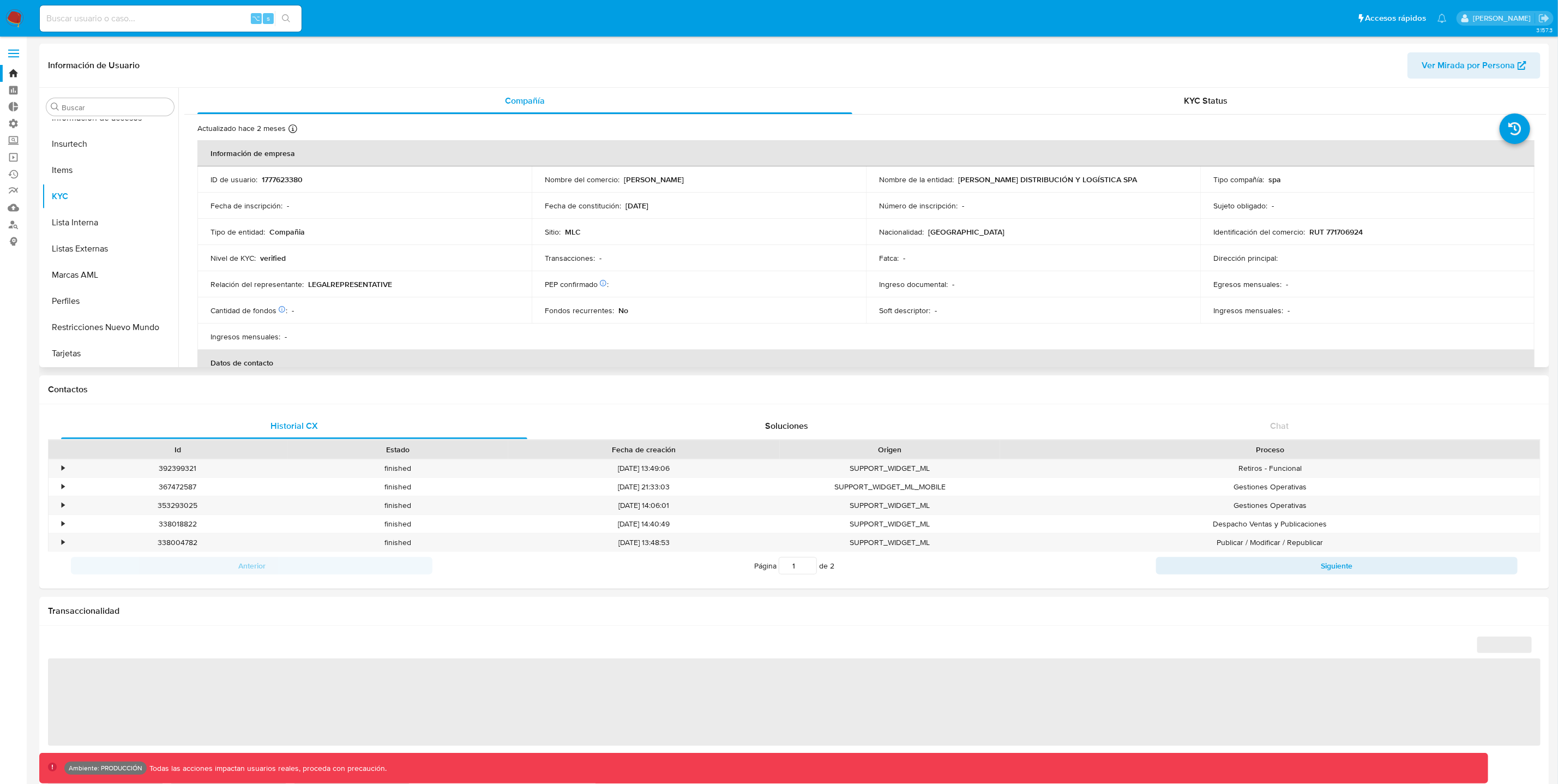
select select "10"
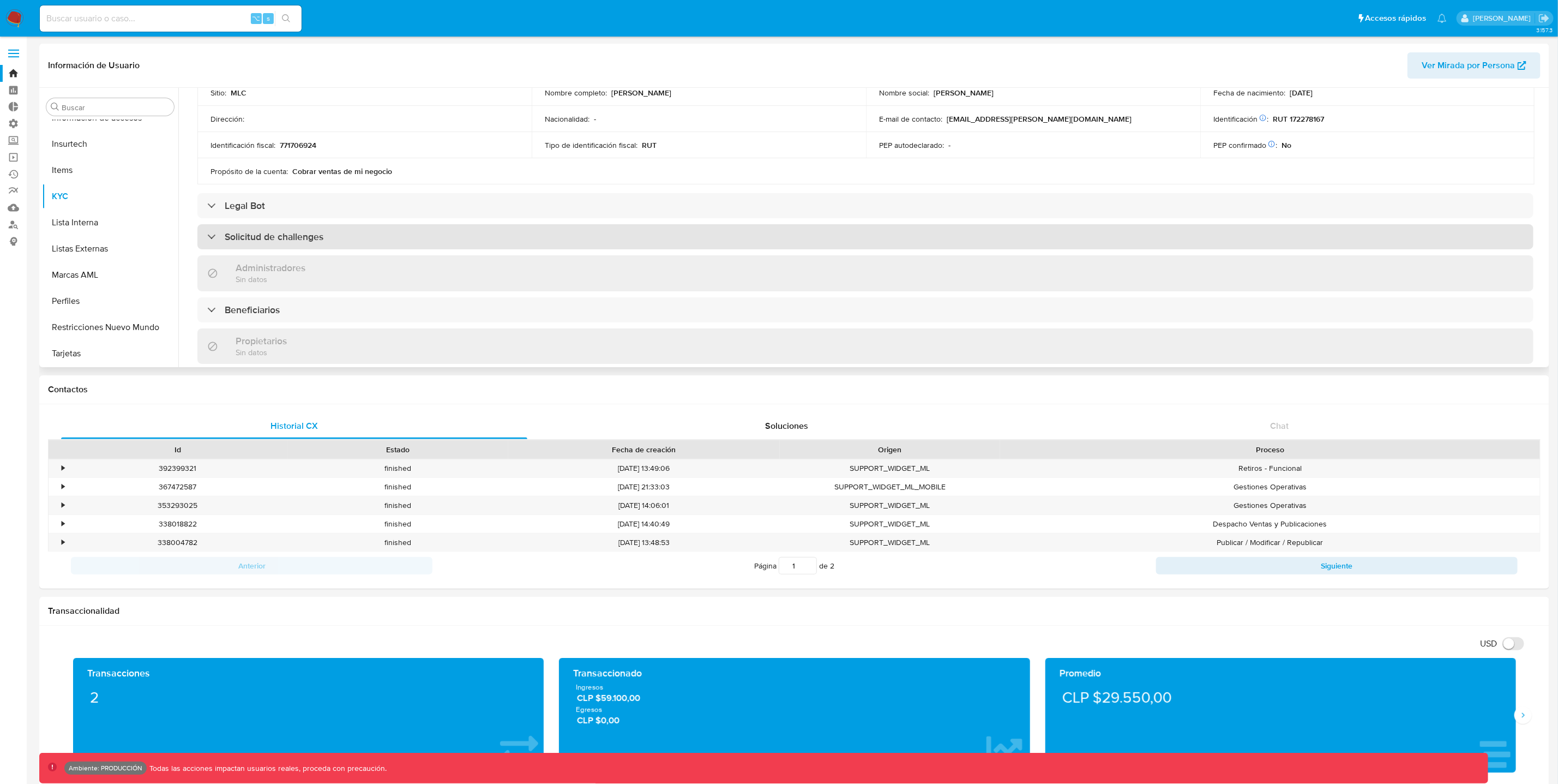
scroll to position [322, 0]
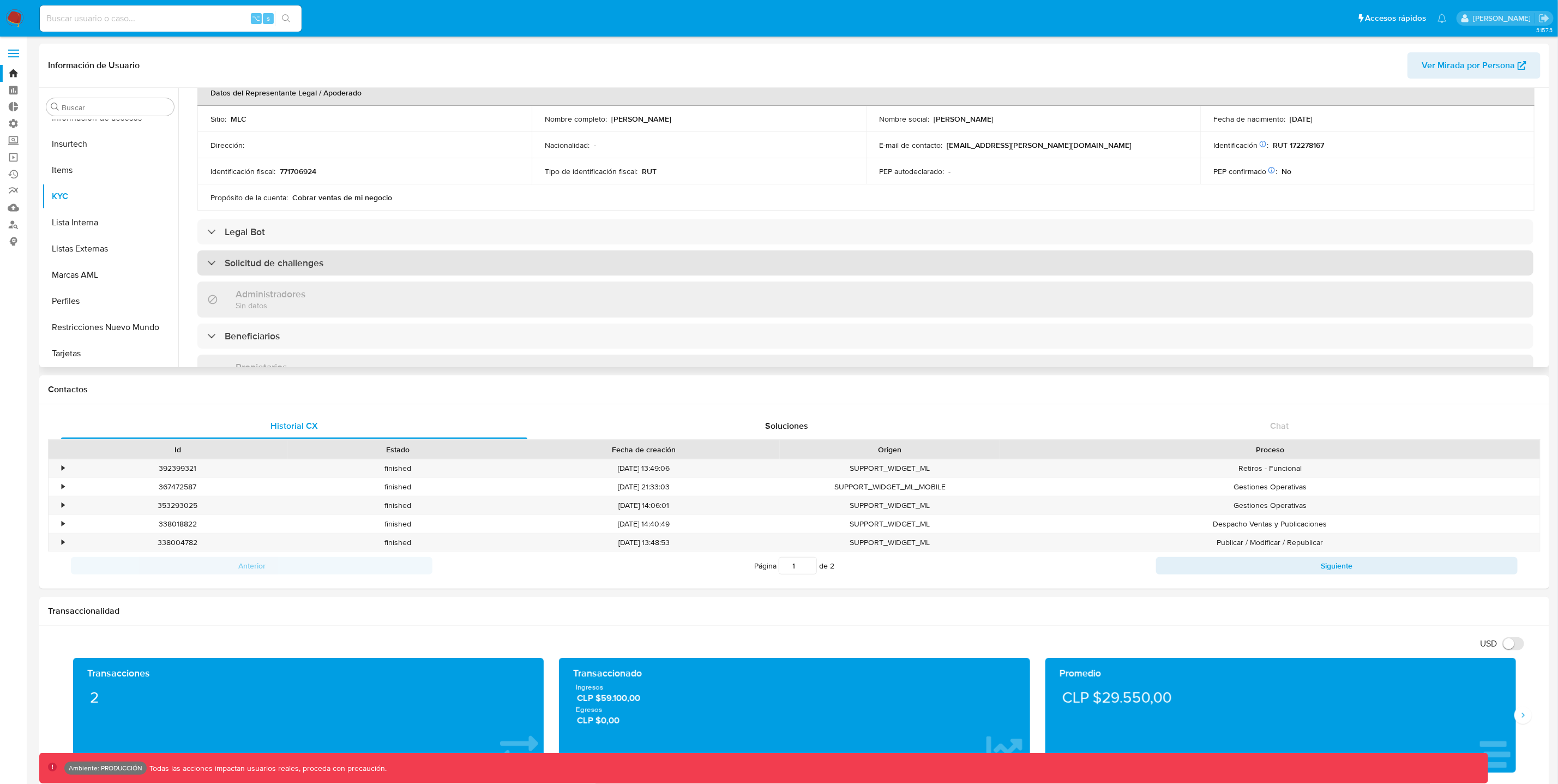
click at [208, 258] on div "Solicitud de challenges" at bounding box center [266, 263] width 117 height 12
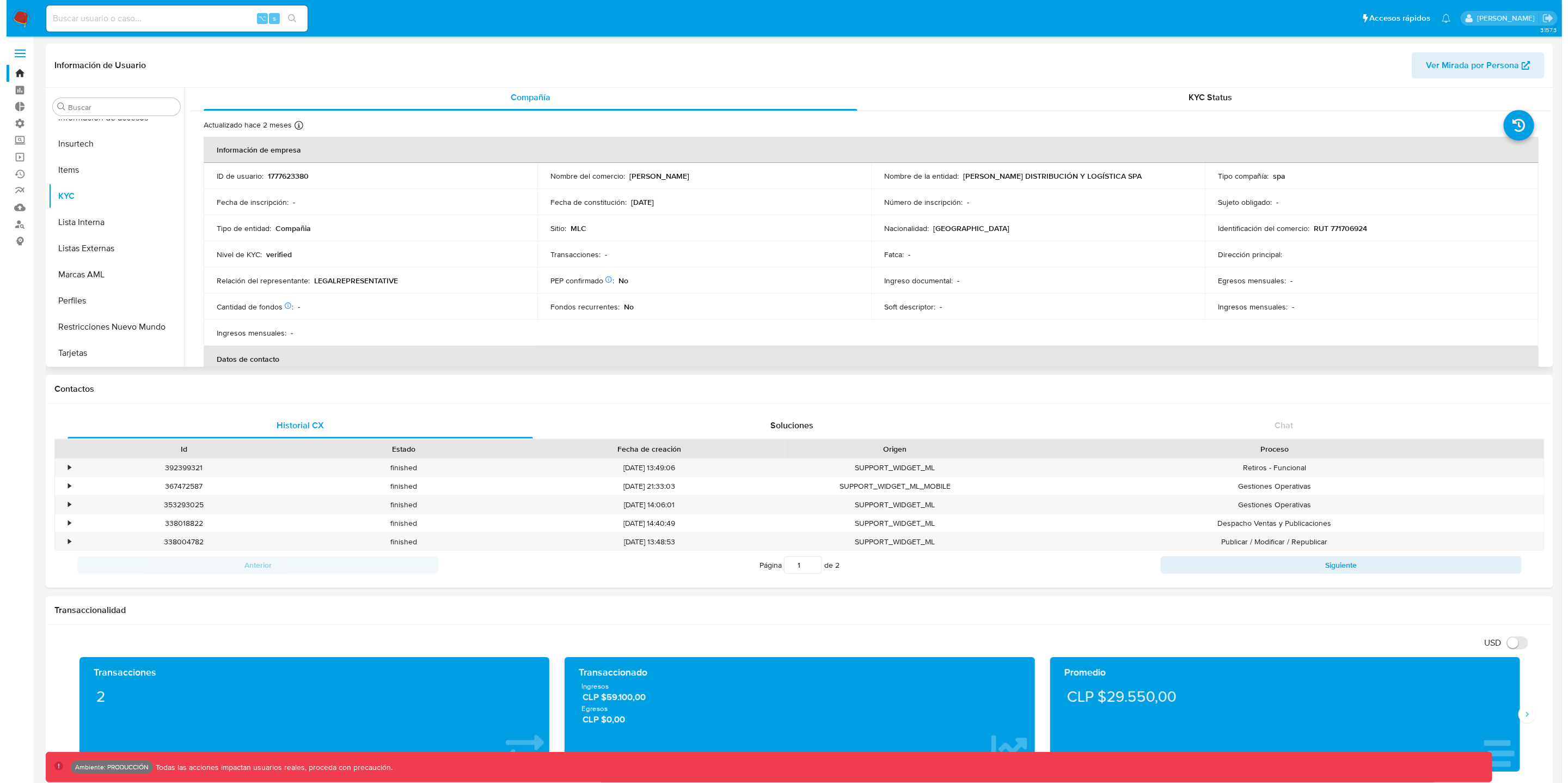
scroll to position [0, 0]
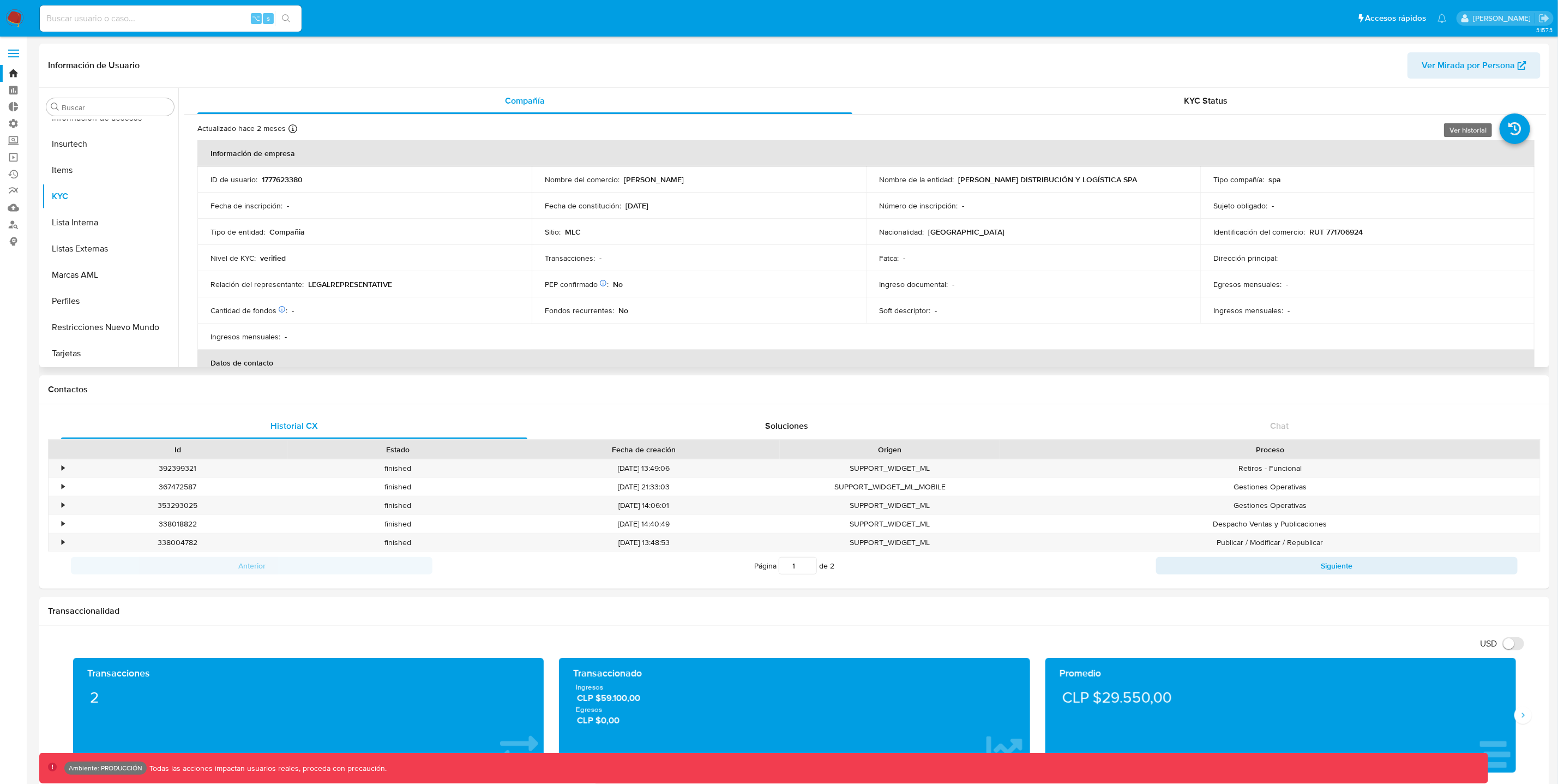
click at [1514, 131] on icon at bounding box center [1514, 129] width 31 height 31
